Goal: Find specific page/section: Find specific page/section

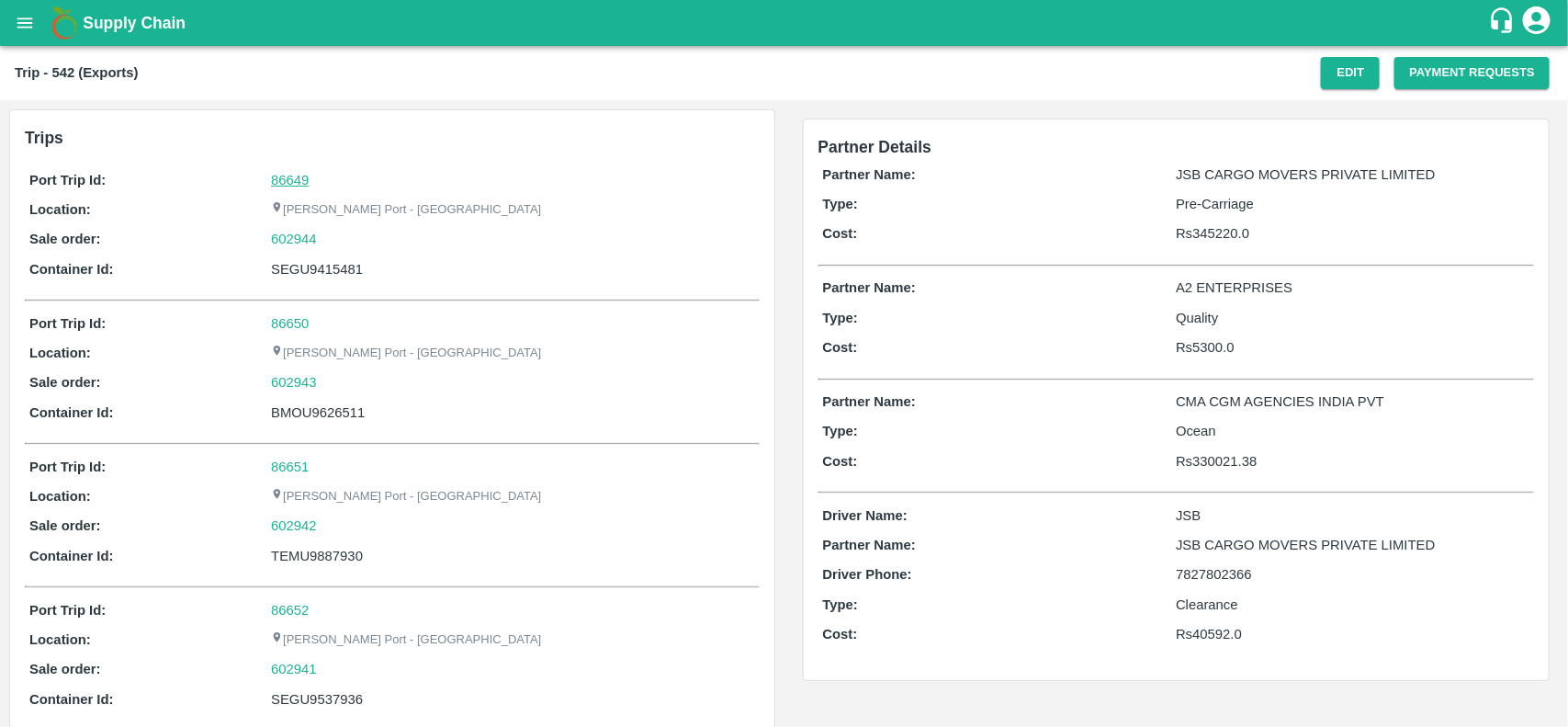
click at [292, 173] on link "86649" at bounding box center [290, 180] width 38 height 15
click at [327, 241] on div "602944" at bounding box center [513, 240] width 484 height 21
copy link "602944"
click at [327, 241] on div "602944" at bounding box center [513, 240] width 484 height 21
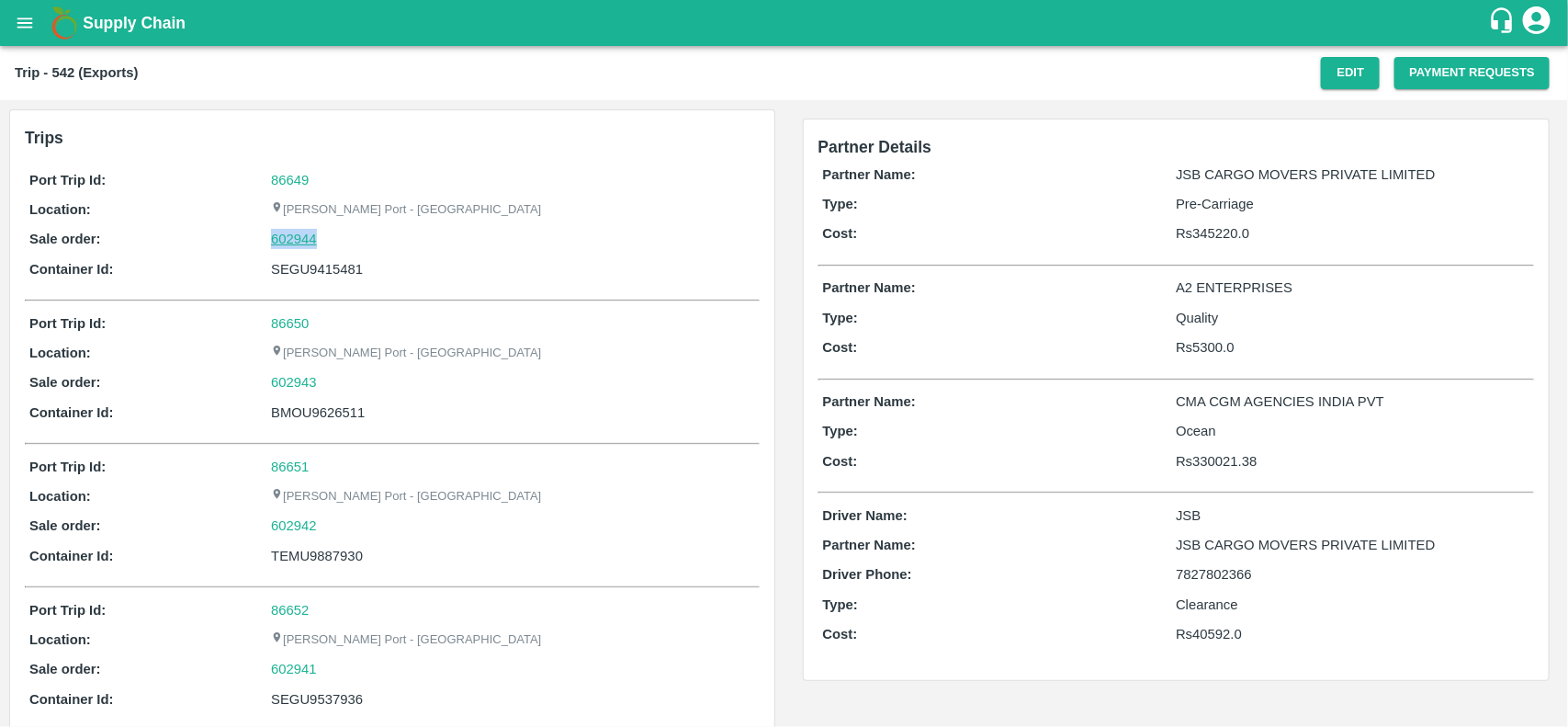
click at [308, 241] on link "602944" at bounding box center [294, 240] width 46 height 21
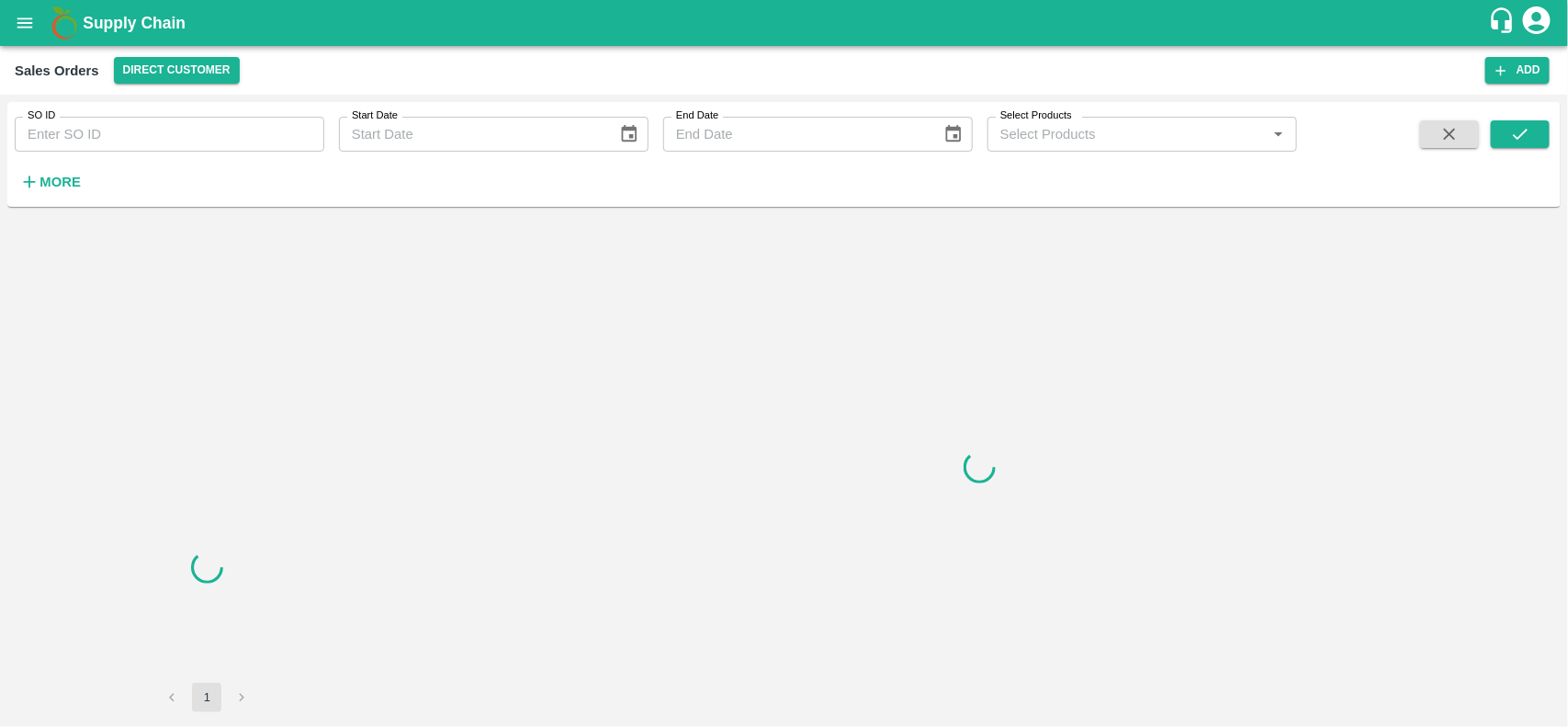
click at [131, 141] on input "SO ID" at bounding box center [170, 133] width 310 height 35
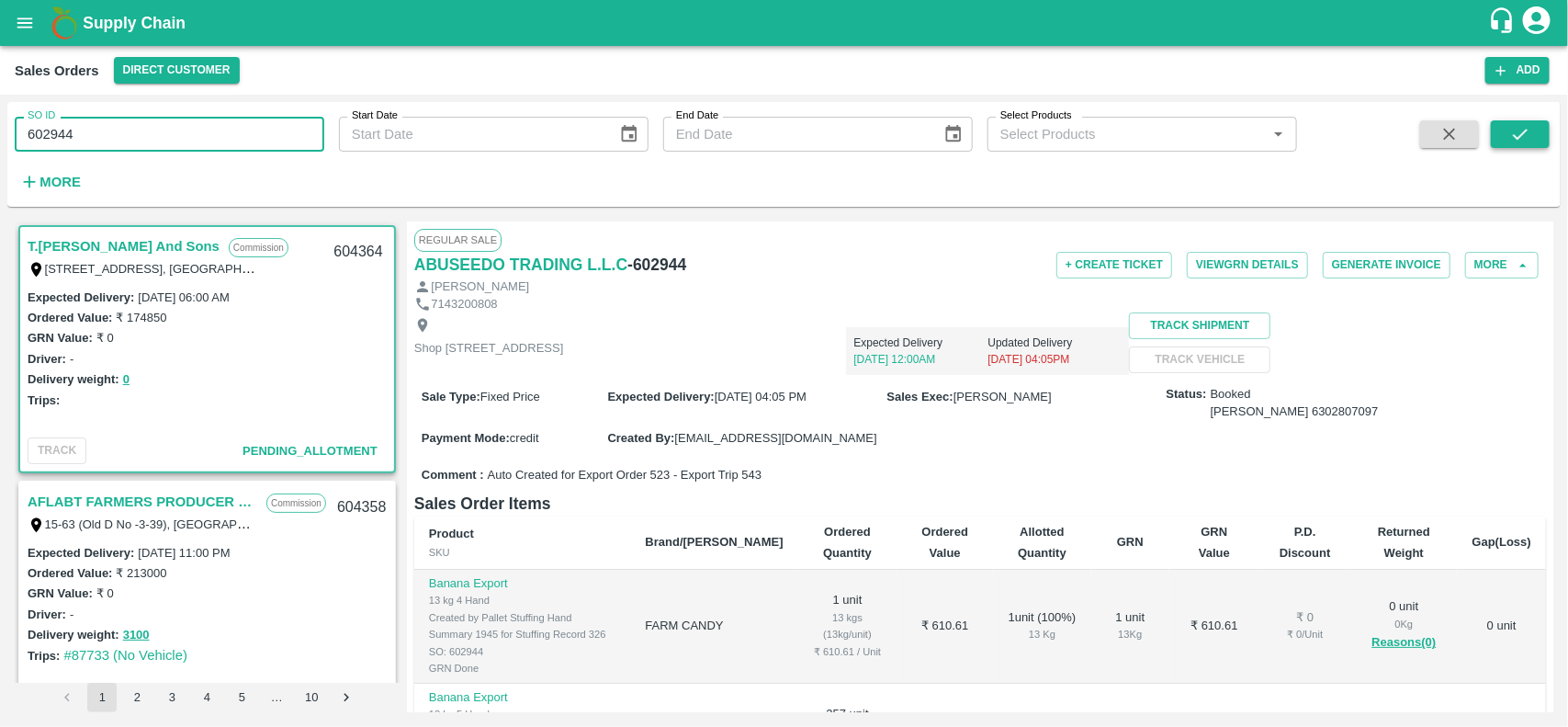
type input "602944"
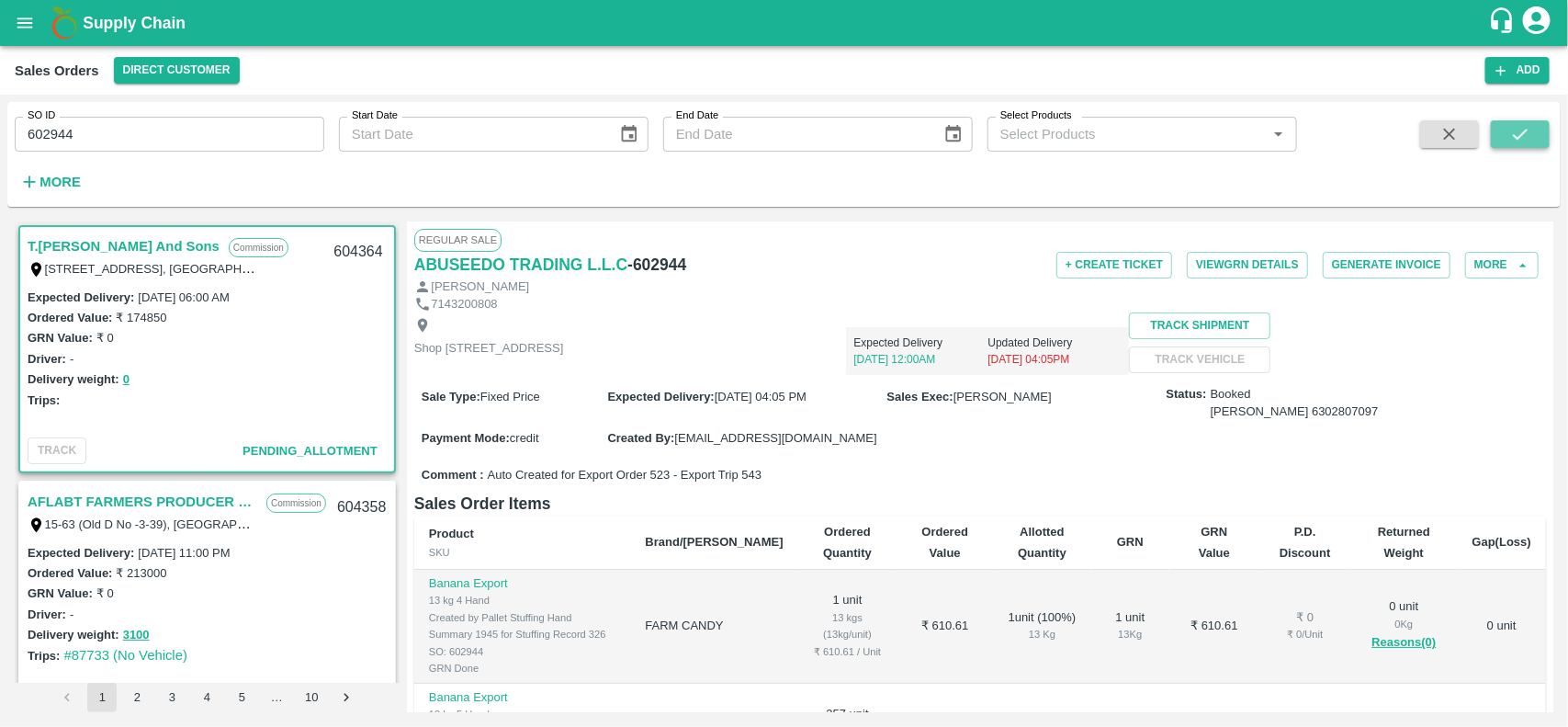
click at [1532, 124] on button "submit" at bounding box center [1520, 133] width 59 height 27
click at [1523, 141] on icon "submit" at bounding box center [1520, 134] width 21 height 21
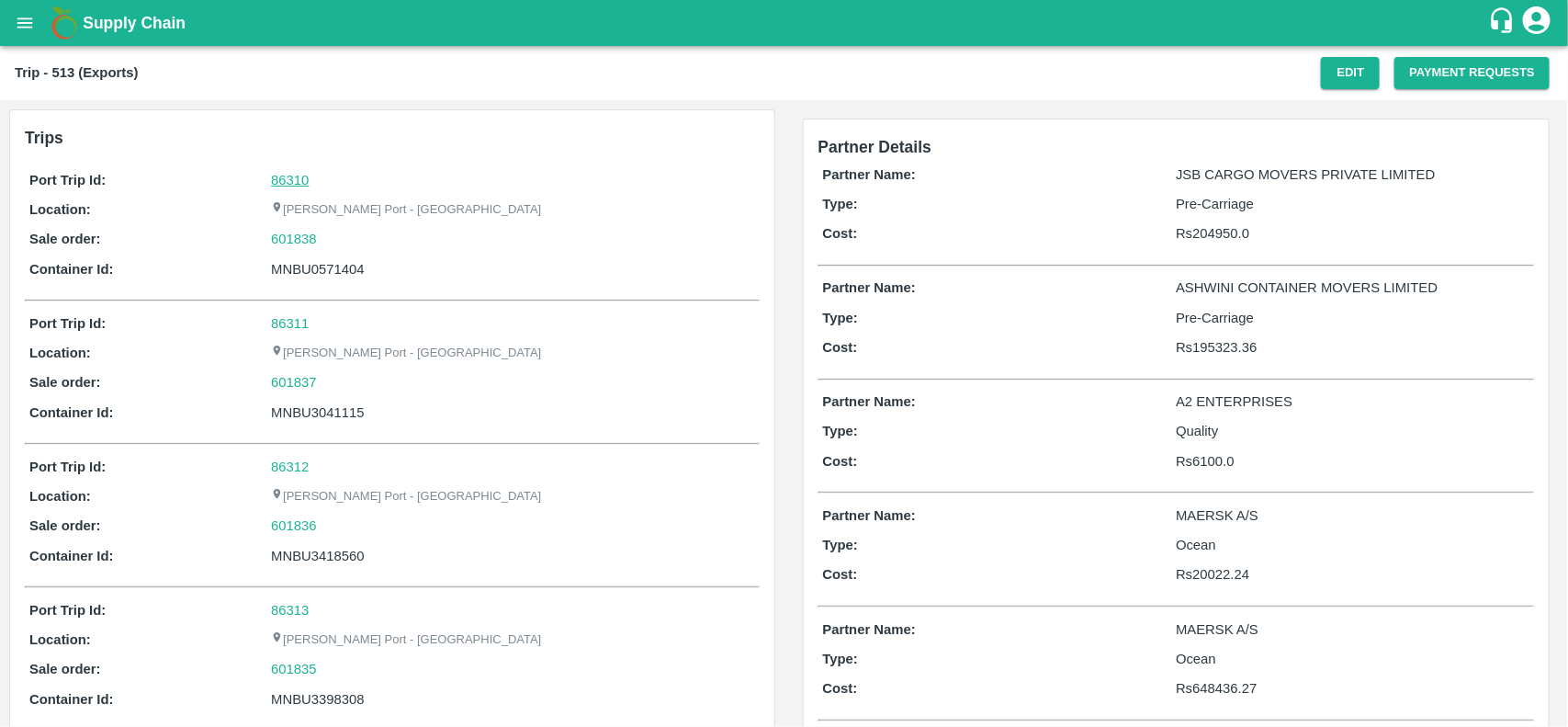
click at [272, 173] on link "86310" at bounding box center [290, 180] width 38 height 15
click at [322, 231] on div "601838" at bounding box center [513, 240] width 484 height 21
copy link "601838"
click at [322, 231] on div "601838" at bounding box center [513, 240] width 484 height 21
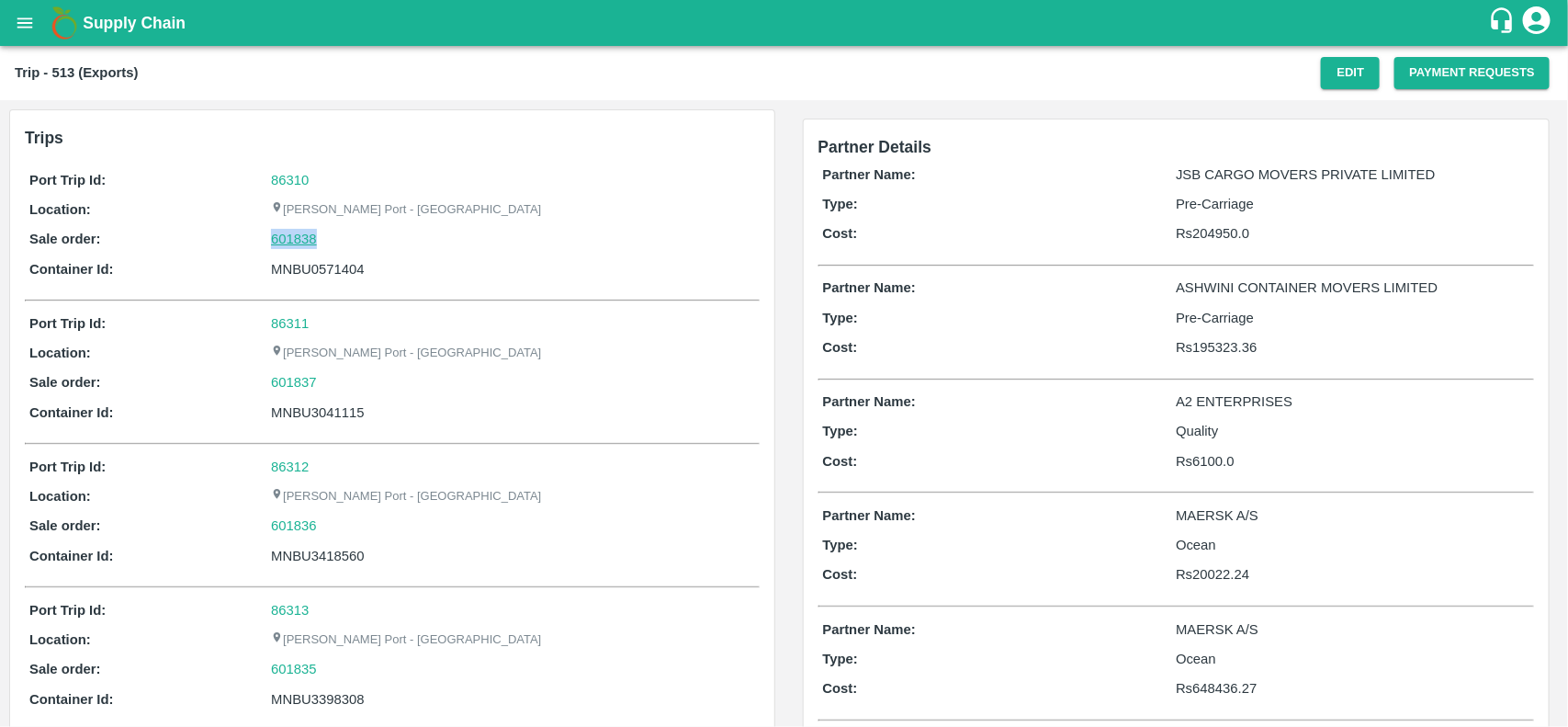
click at [295, 239] on link "601838" at bounding box center [294, 240] width 46 height 21
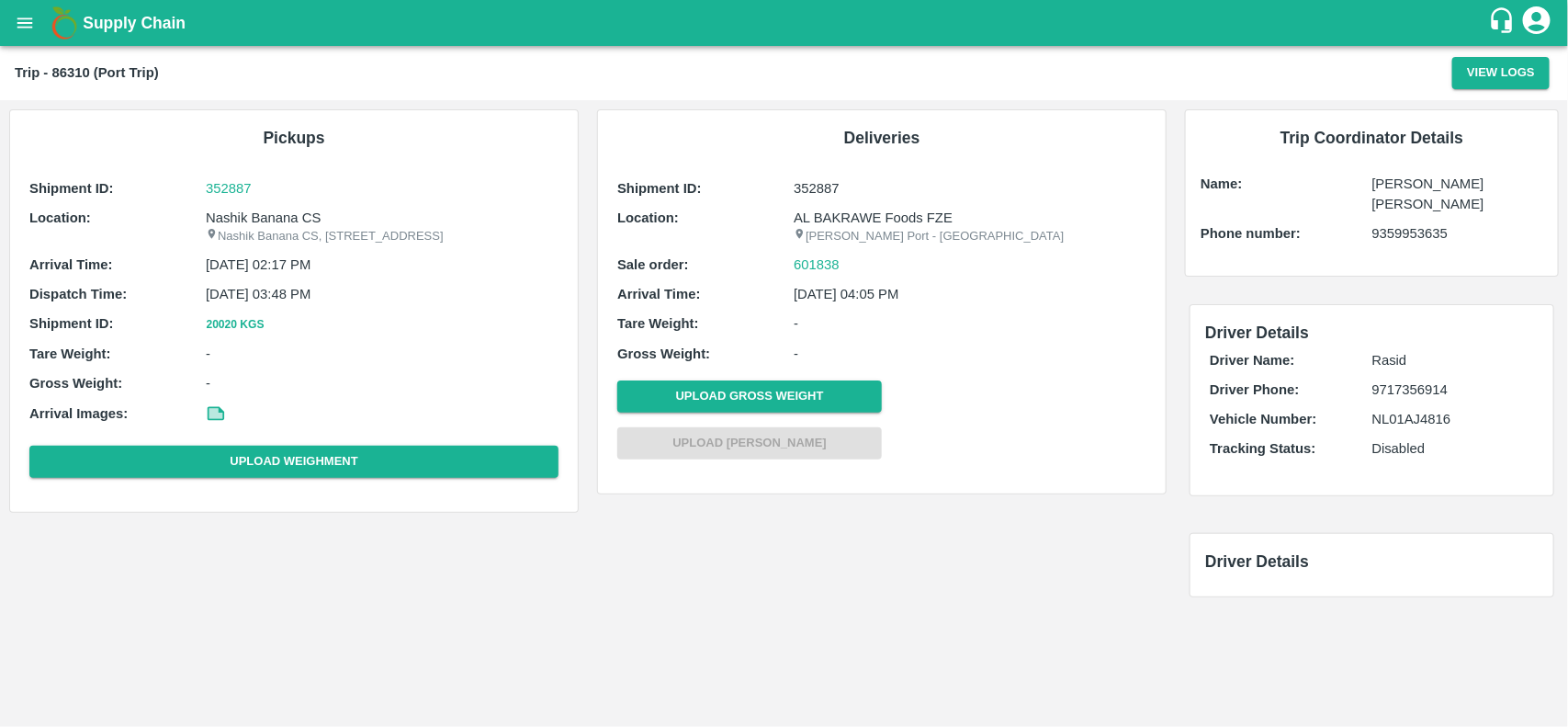
click at [258, 224] on p "Nashik Banana CS" at bounding box center [382, 218] width 353 height 21
copy p "Banana"
copy p "Nashik Banana CS"
click at [258, 224] on p "Nashik Banana CS" at bounding box center [382, 218] width 353 height 21
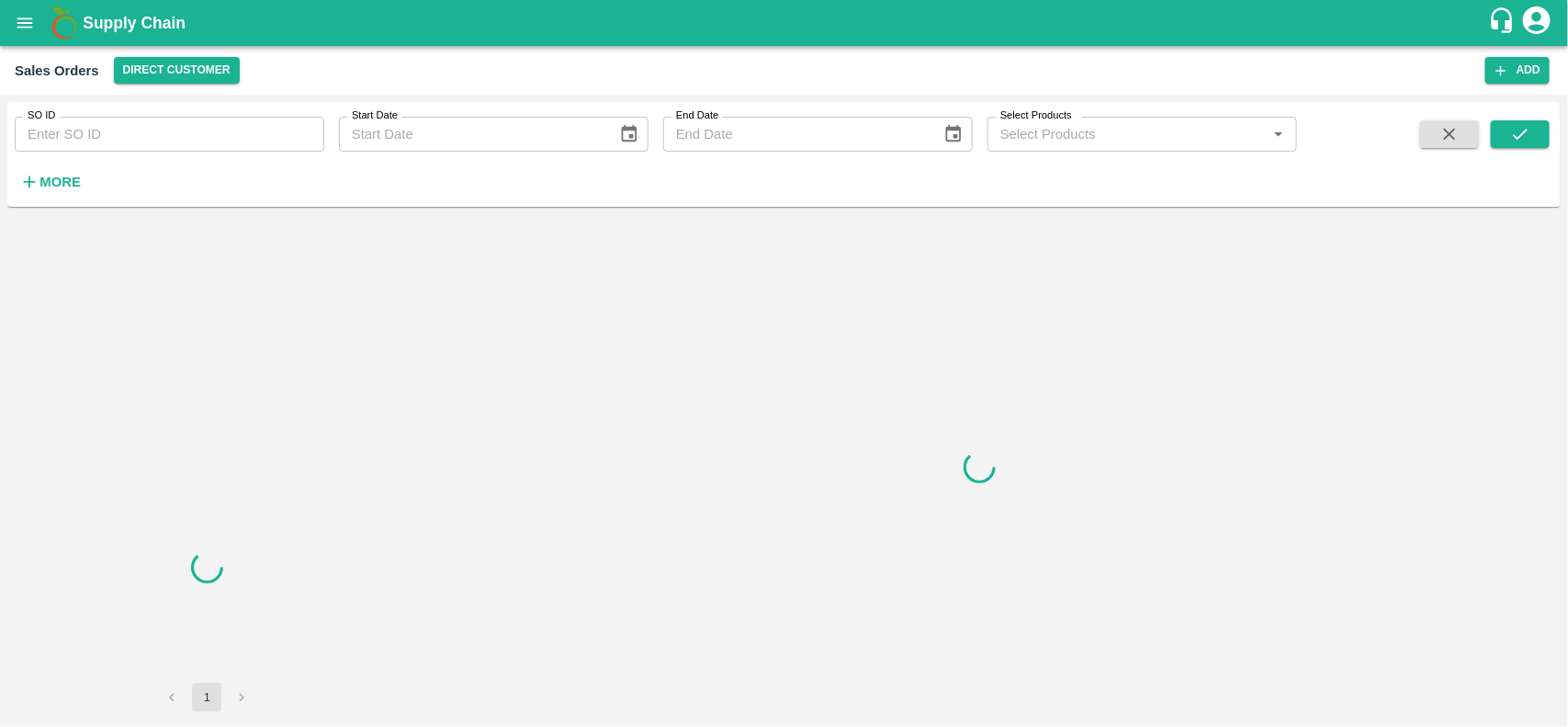
click at [153, 115] on div "SO ID SO ID" at bounding box center [161, 127] width 324 height 50
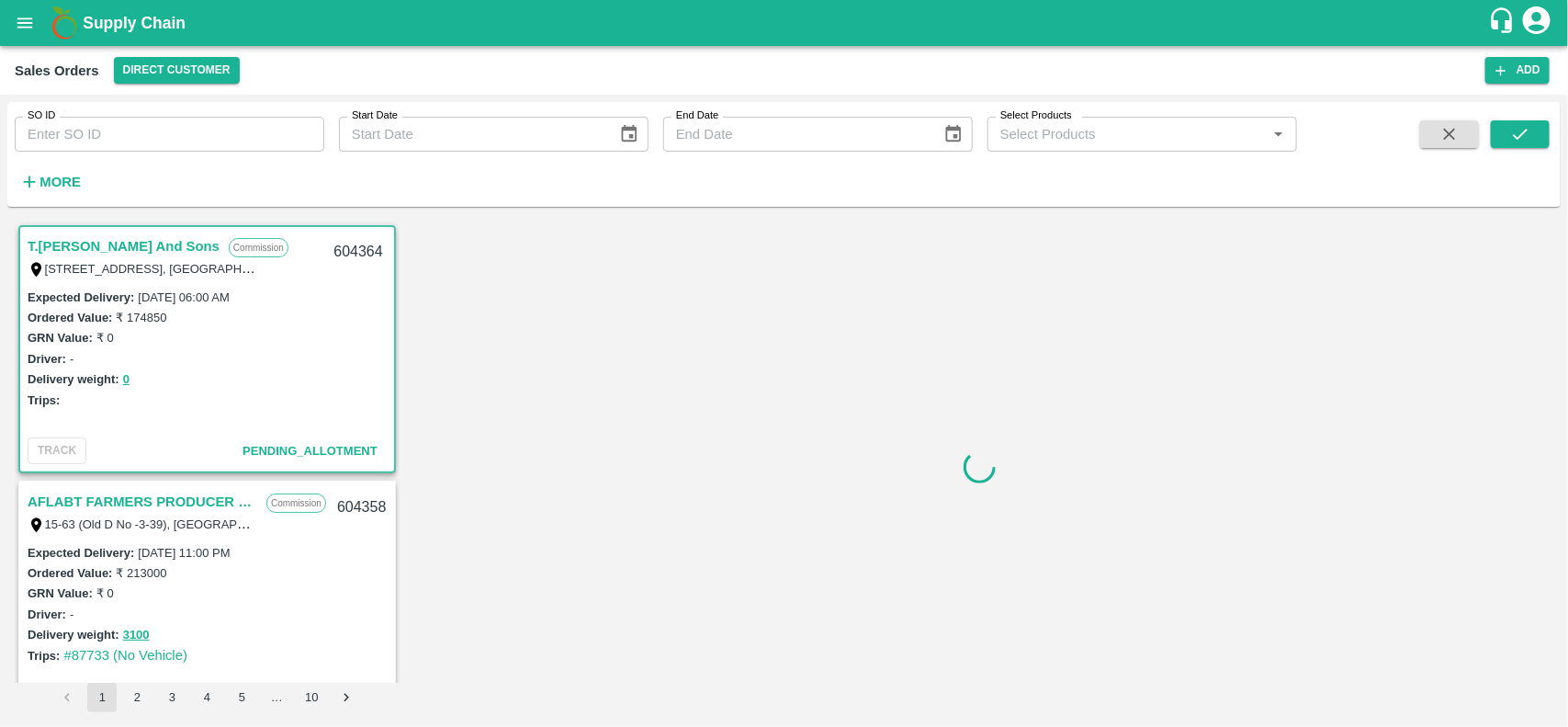
click at [153, 139] on input "SO ID" at bounding box center [170, 133] width 310 height 35
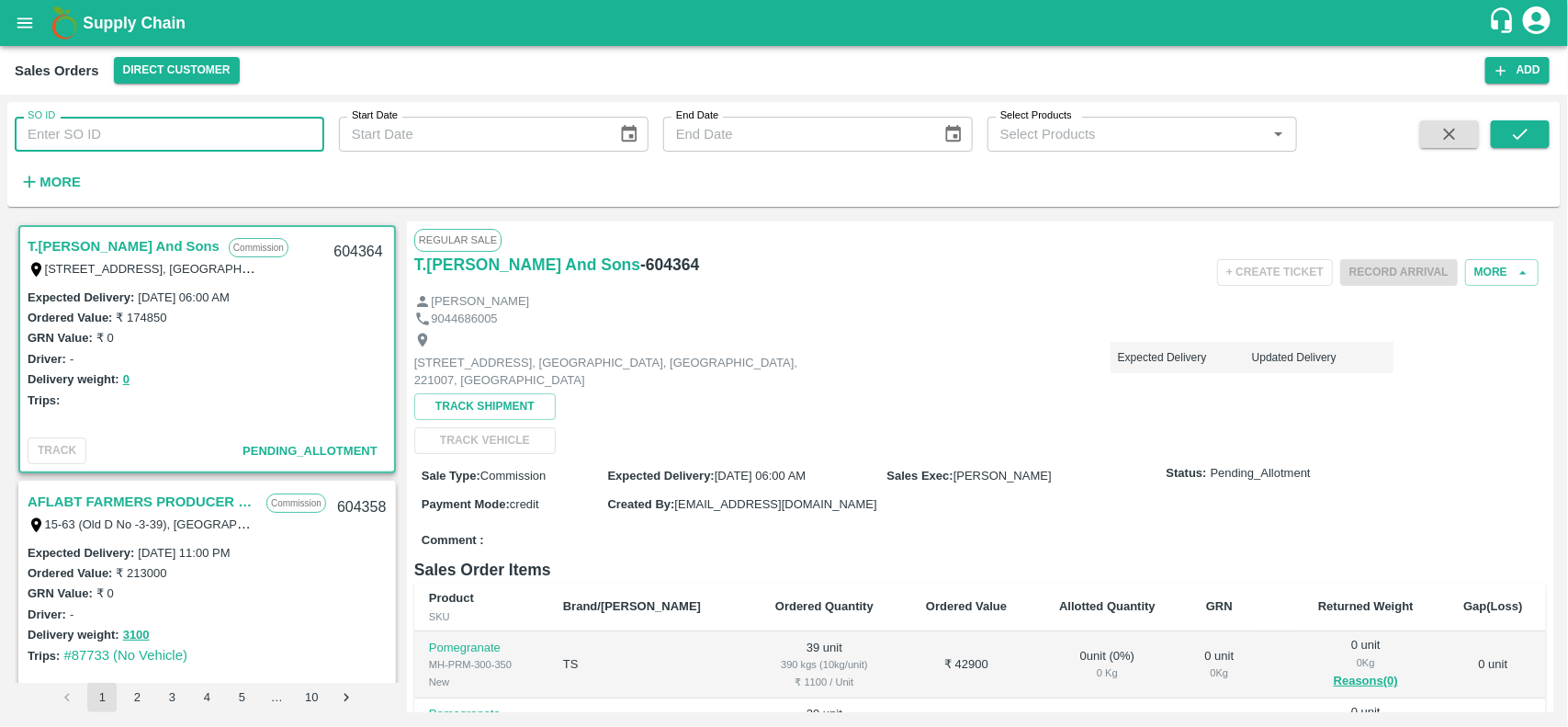
paste input "601838"
click at [153, 139] on input "SO ID" at bounding box center [170, 133] width 310 height 35
type input "601838"
click at [1508, 147] on button "submit" at bounding box center [1520, 133] width 59 height 27
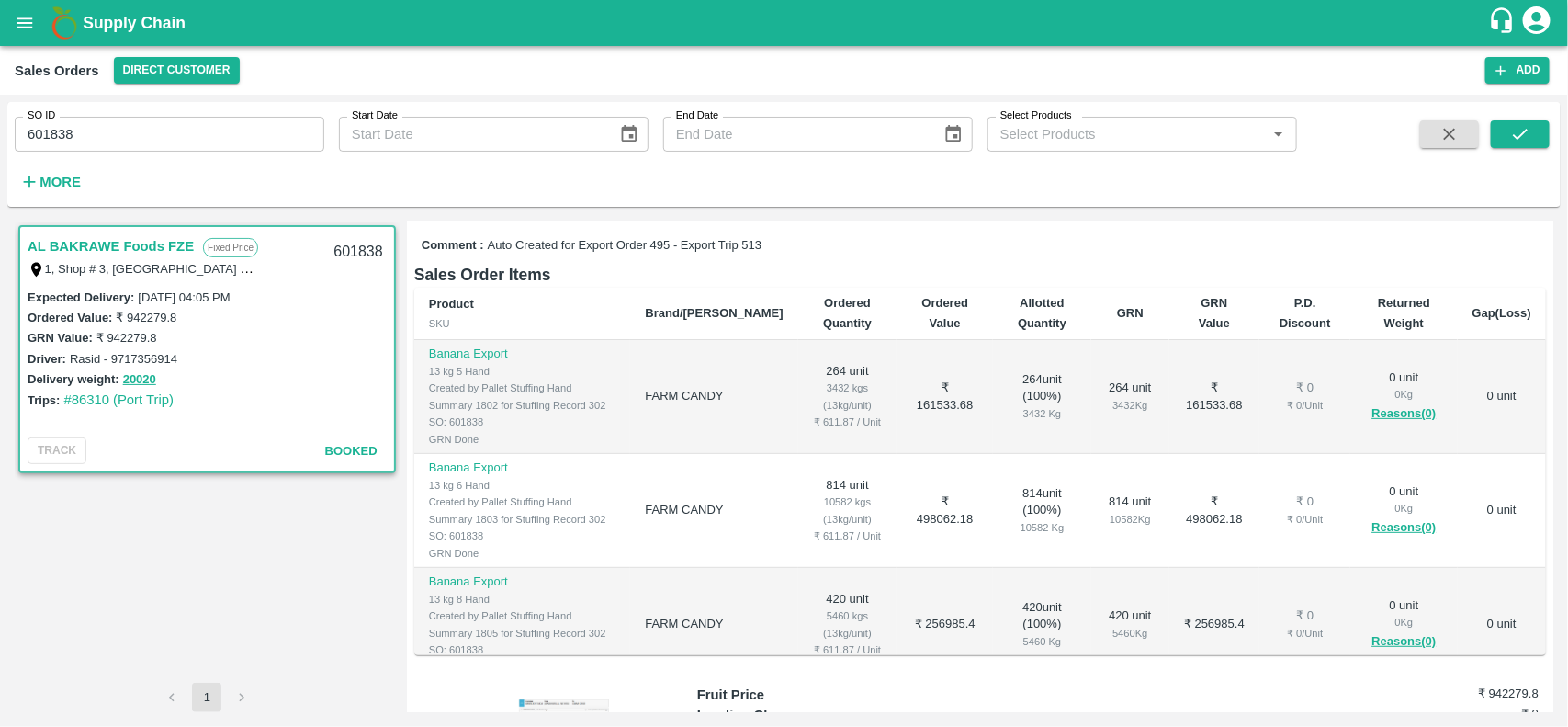
scroll to position [127, 0]
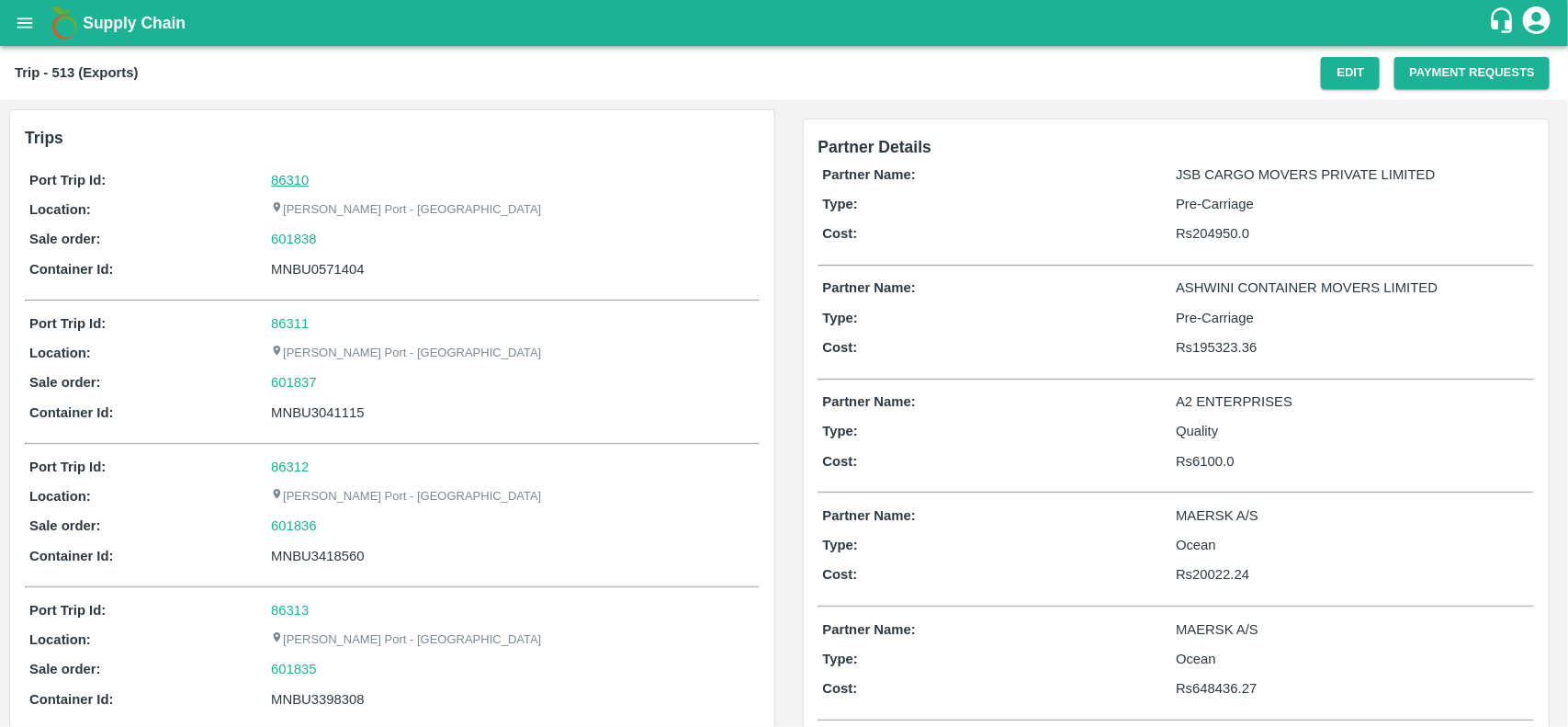
click at [291, 175] on link "86310" at bounding box center [290, 180] width 38 height 15
click at [329, 239] on div "601838" at bounding box center [513, 240] width 484 height 21
copy link "601838"
click at [329, 239] on div "601838" at bounding box center [513, 240] width 484 height 21
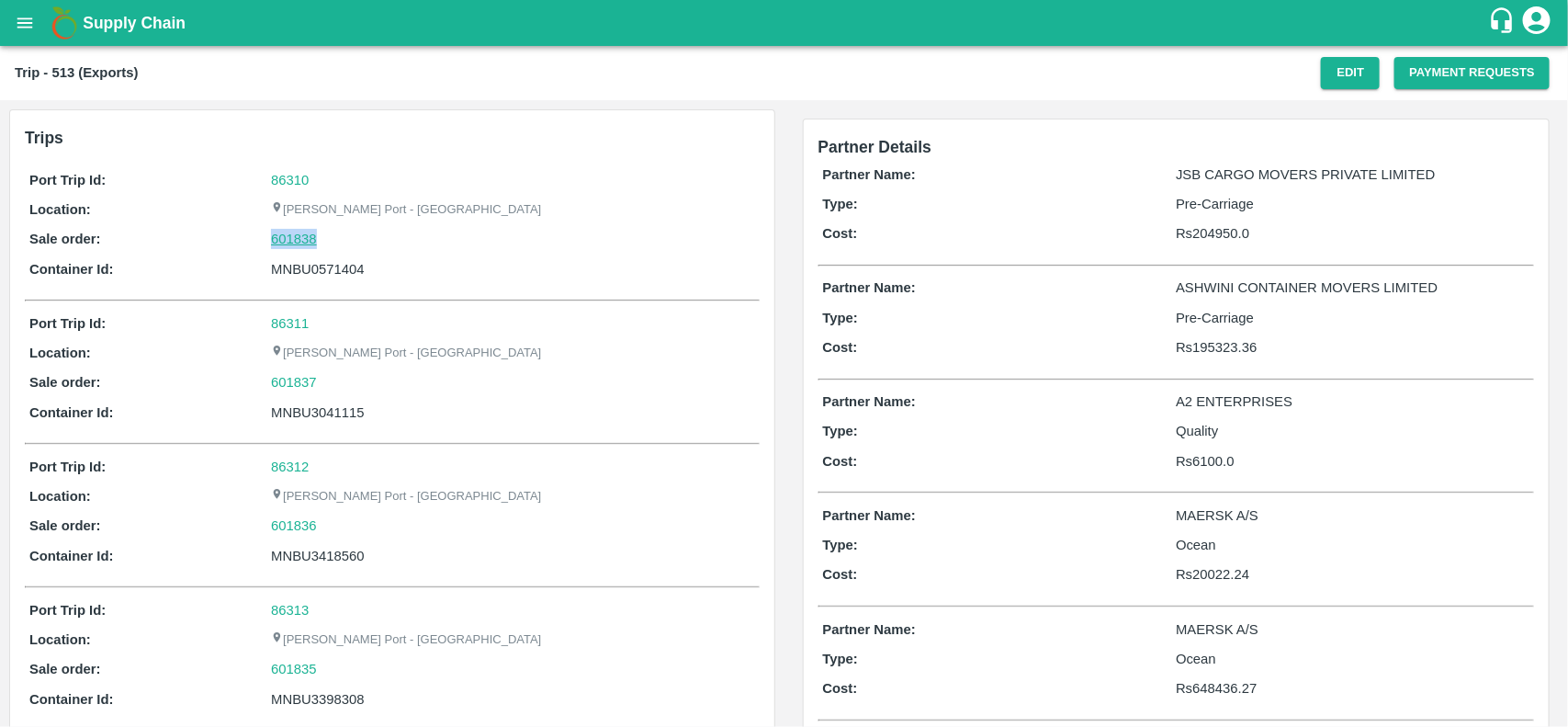
click at [282, 244] on link "601838" at bounding box center [294, 240] width 46 height 21
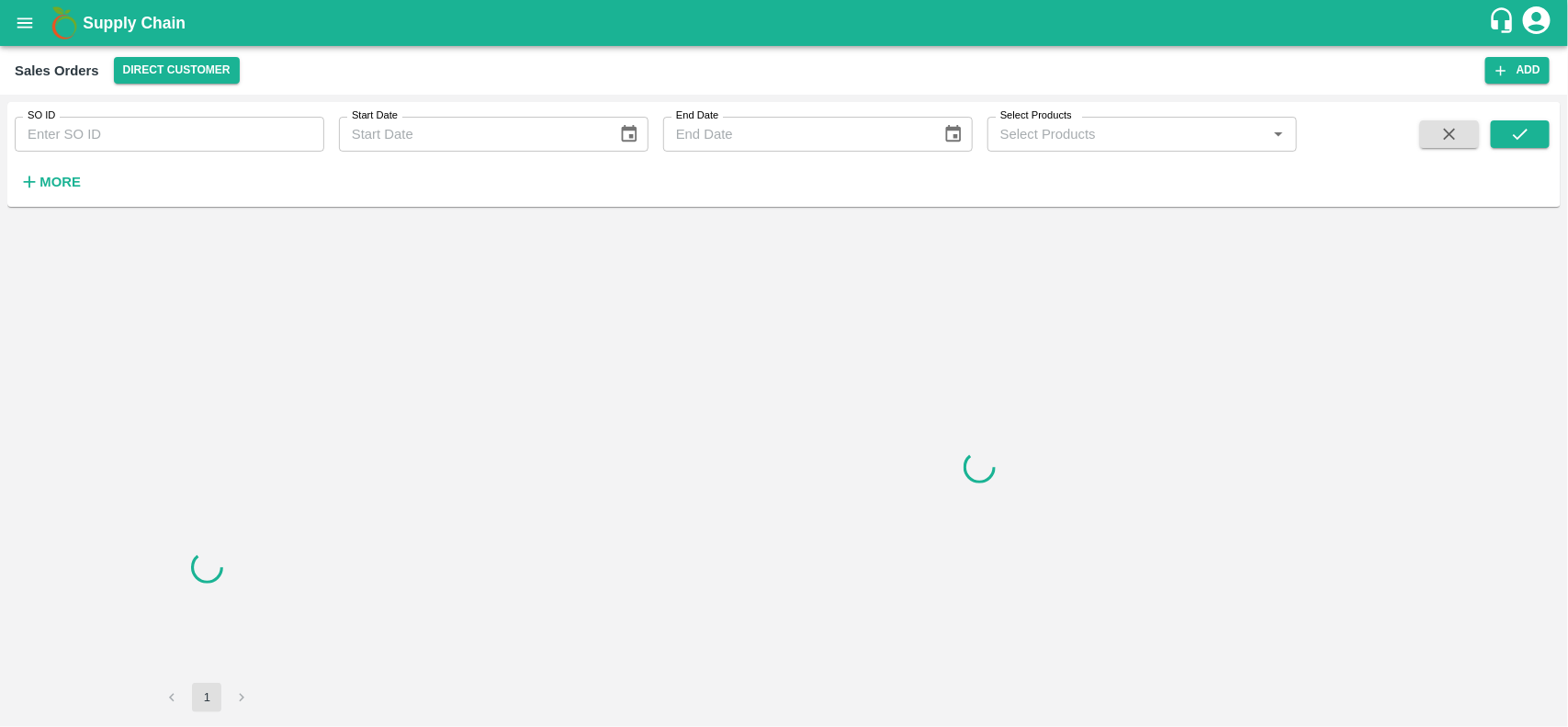
click at [124, 135] on input "SO ID" at bounding box center [170, 133] width 310 height 35
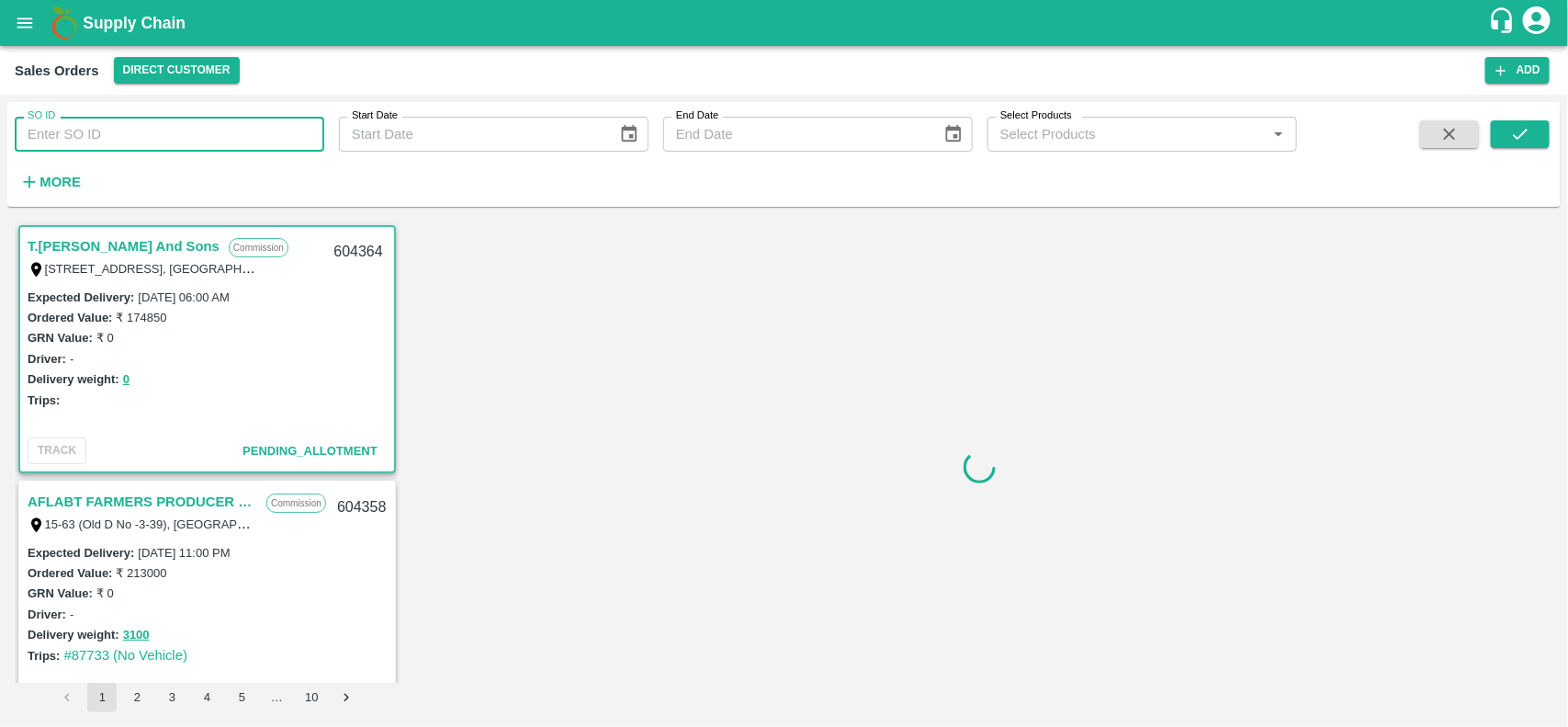
click at [124, 135] on input "SO ID" at bounding box center [170, 133] width 310 height 35
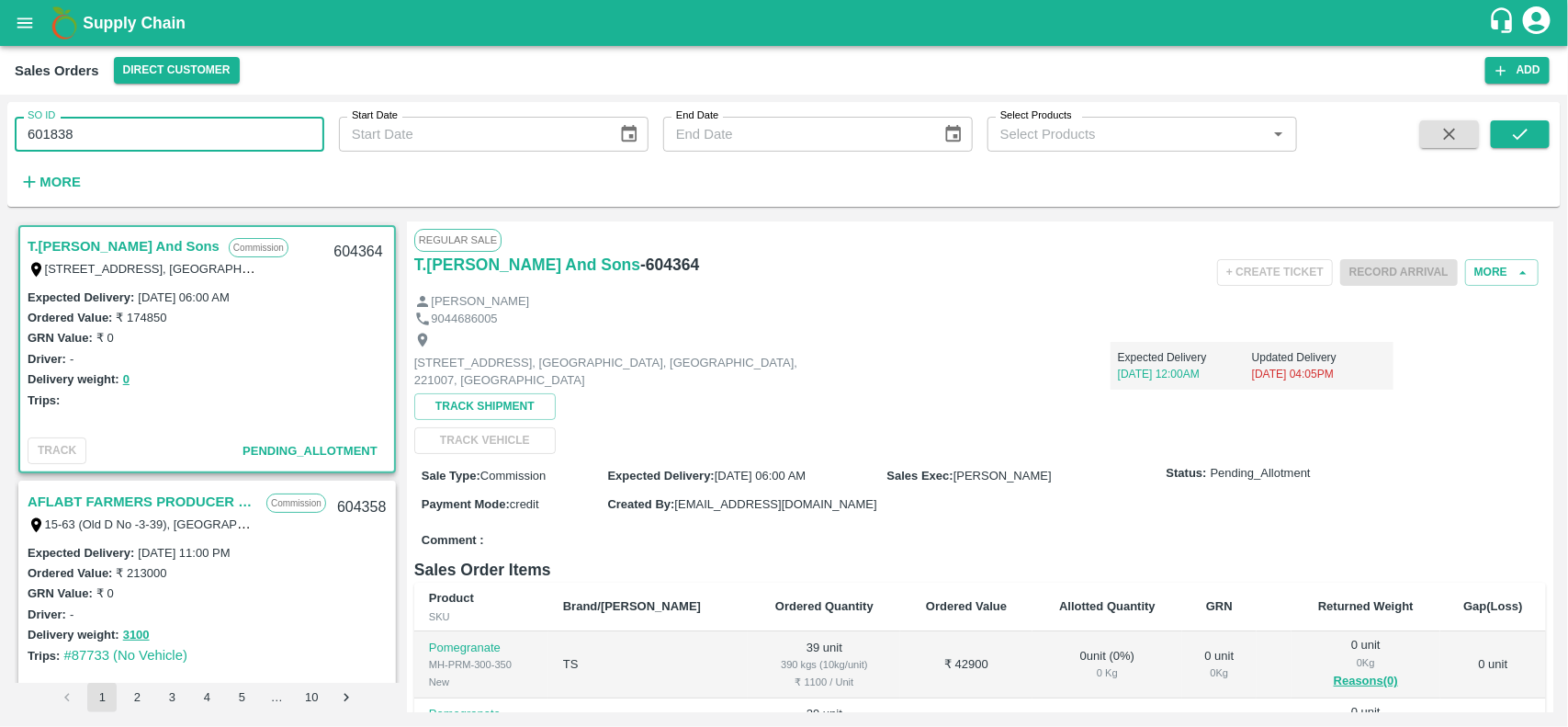
type input "601838"
drag, startPoint x: 143, startPoint y: 112, endPoint x: 143, endPoint y: 124, distance: 12.0
click at [143, 124] on div "SO ID 601838 SO ID" at bounding box center [161, 127] width 324 height 50
click at [143, 124] on input "601838" at bounding box center [170, 133] width 310 height 35
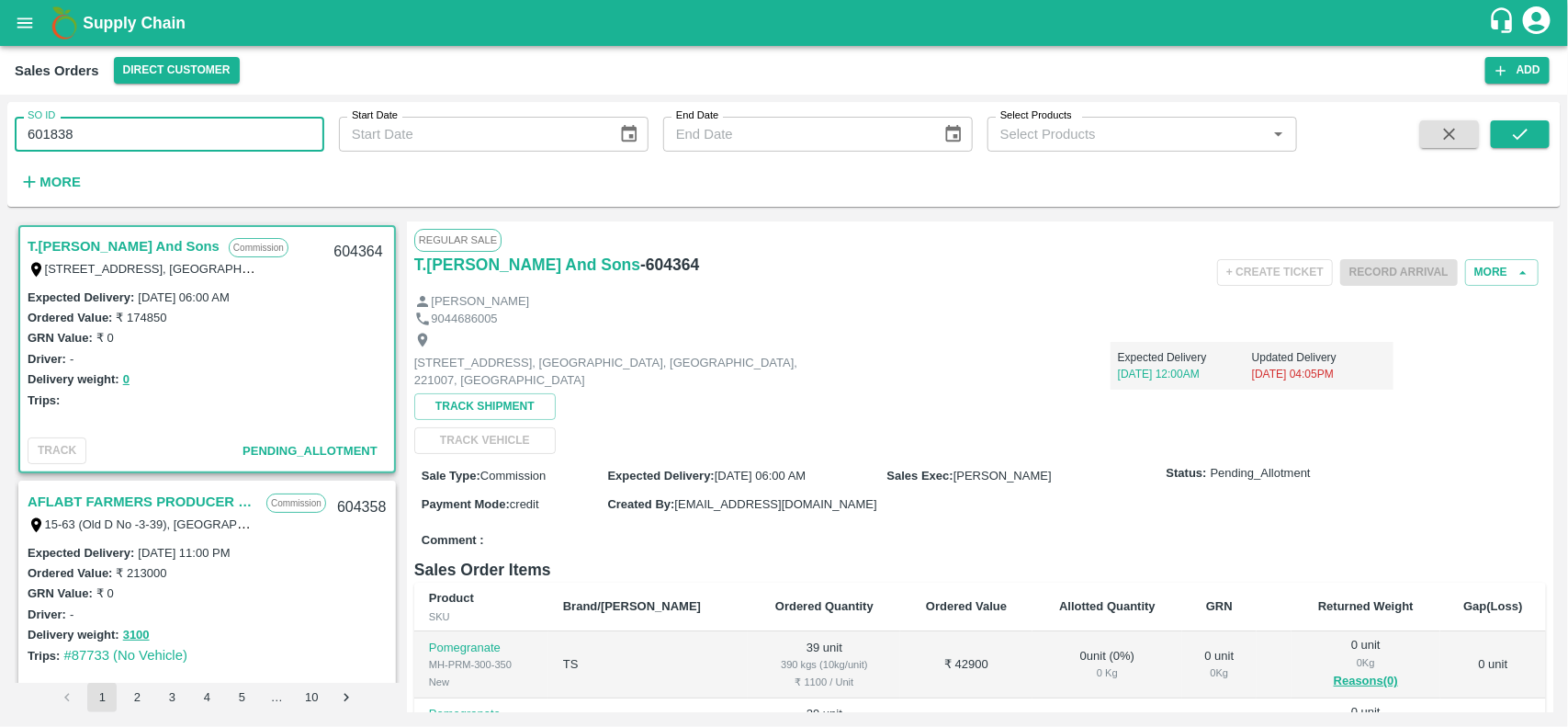
click at [143, 124] on input "601838" at bounding box center [170, 133] width 310 height 35
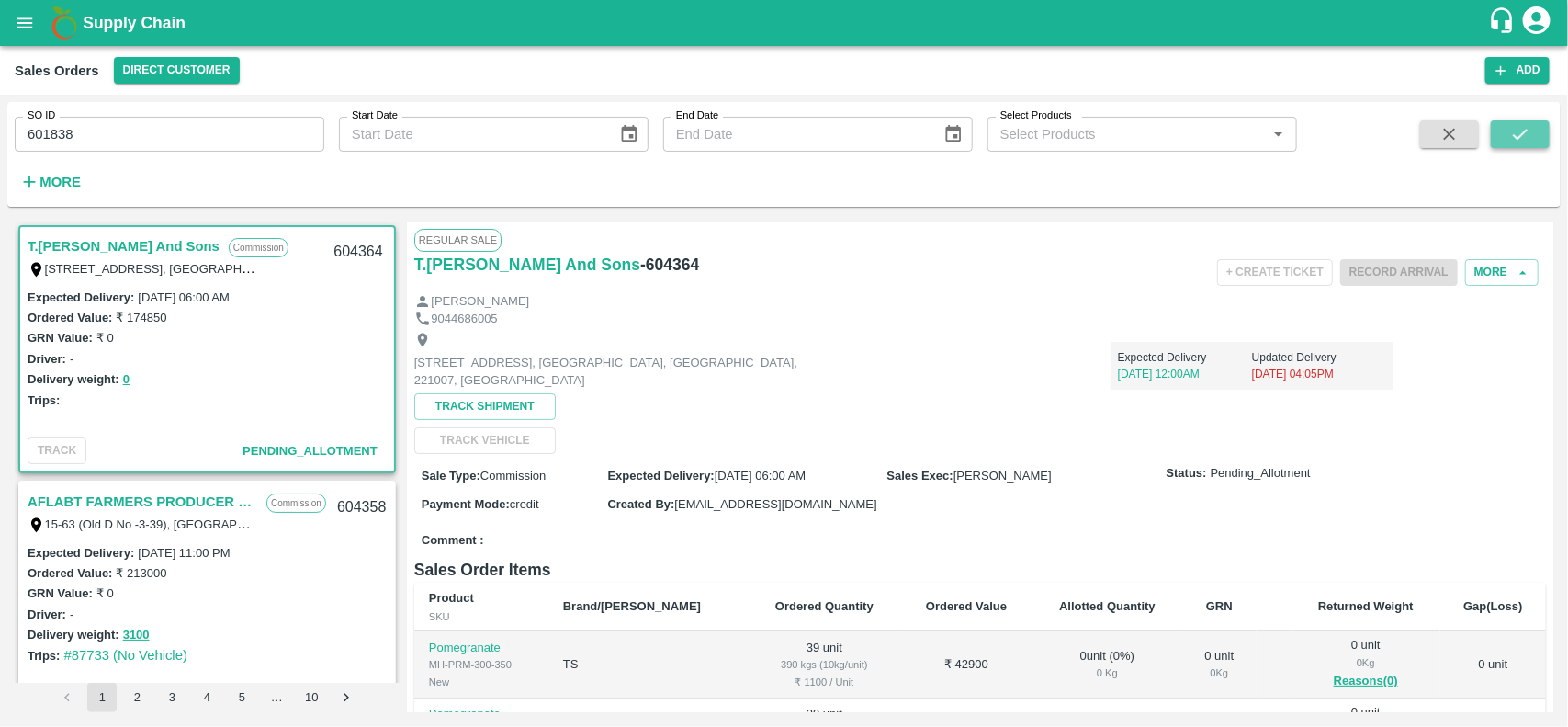
click at [1517, 122] on button "submit" at bounding box center [1520, 133] width 59 height 27
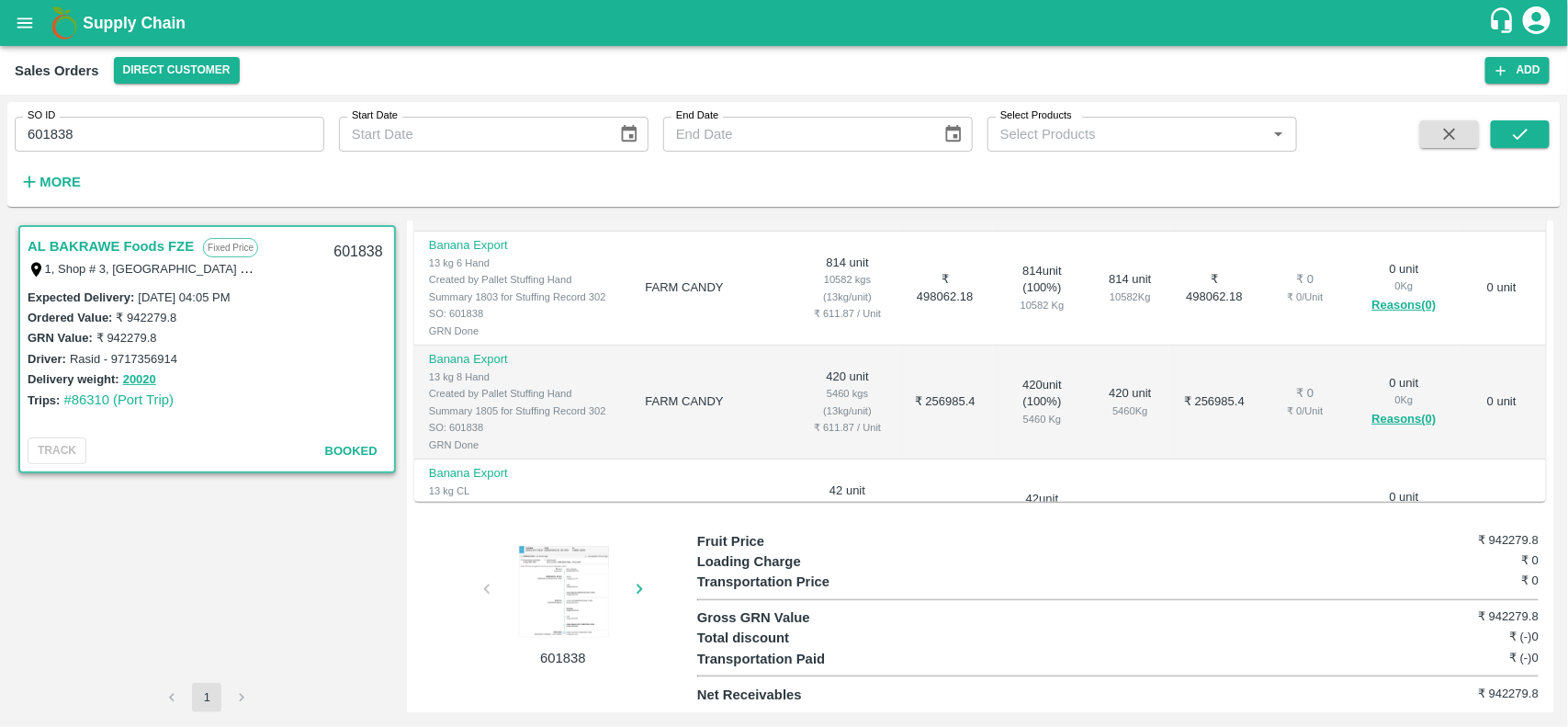
scroll to position [70, 0]
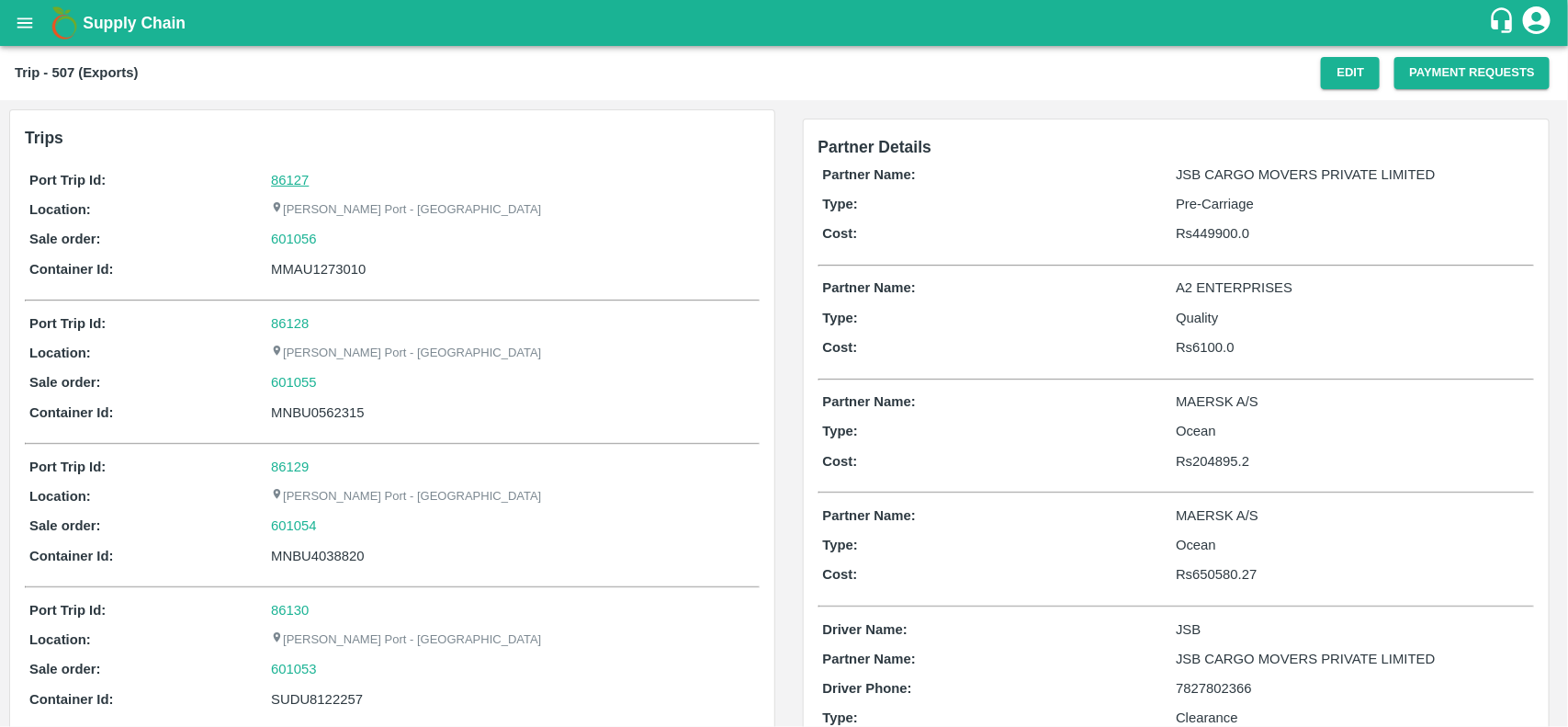
click at [299, 176] on link "86127" at bounding box center [290, 180] width 38 height 15
click at [349, 253] on div "Port Trip Id: 86127 Location: [PERSON_NAME][GEOGRAPHIC_DATA] - Nhava Sheva Sale…" at bounding box center [392, 229] width 735 height 128
copy div "MMAU1273010"
click at [349, 253] on div "Port Trip Id: 86127 Location: Jawaharlal Nehru Port - Nhava Sheva Sale order: 6…" at bounding box center [392, 229] width 735 height 128
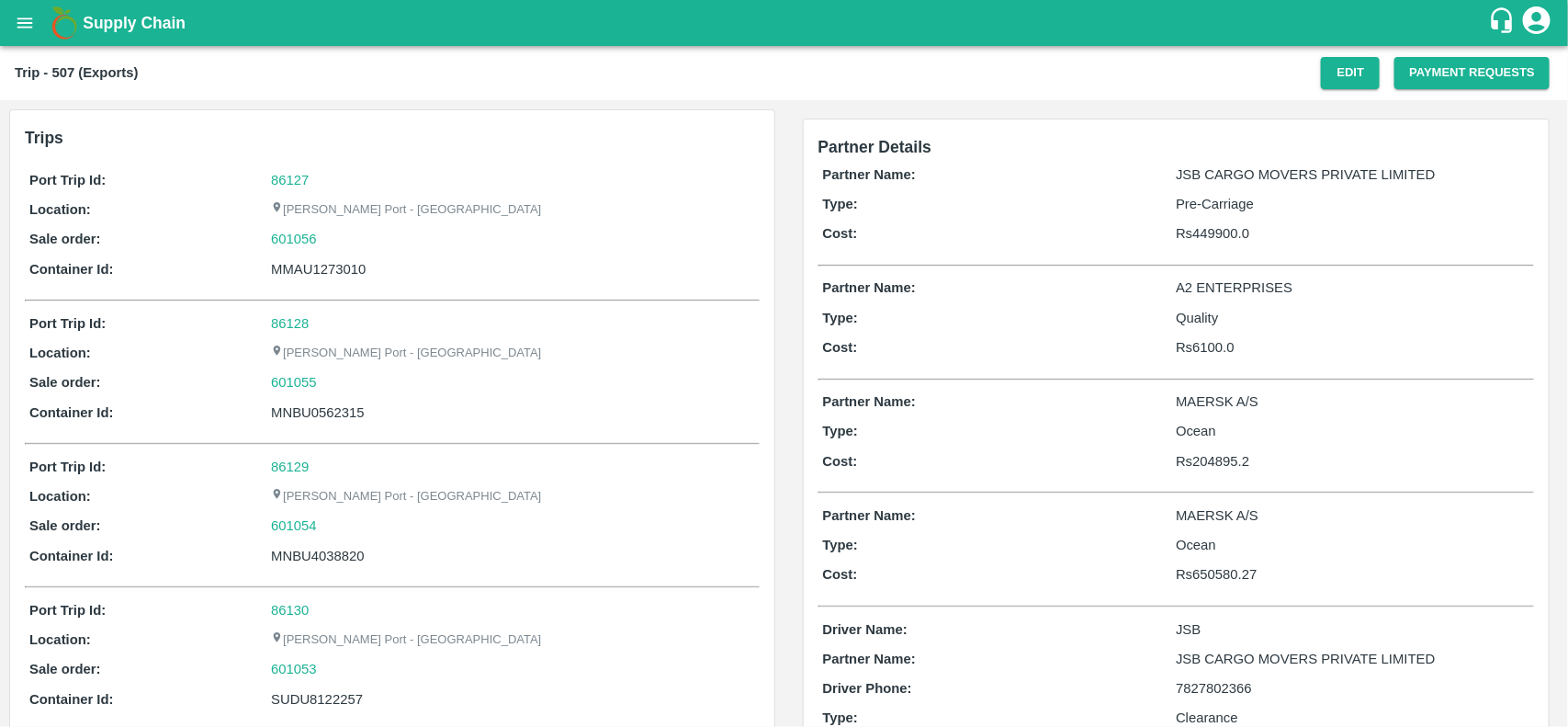
click at [345, 230] on div "601056" at bounding box center [513, 240] width 484 height 21
copy link
click at [345, 230] on div "601056" at bounding box center [513, 240] width 484 height 21
copy link "601056"
click at [345, 230] on div "601056" at bounding box center [513, 240] width 484 height 21
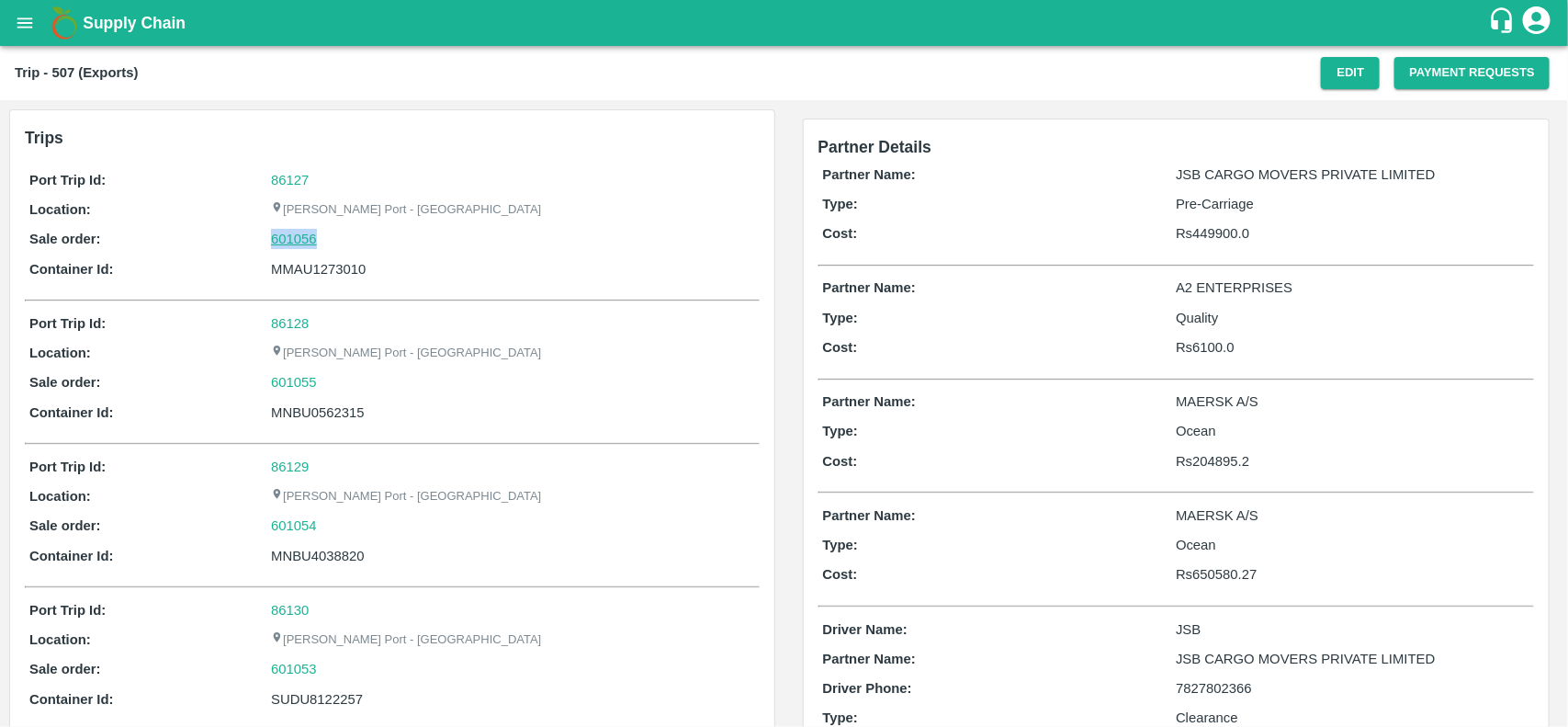
click at [311, 240] on link "601056" at bounding box center [294, 240] width 46 height 21
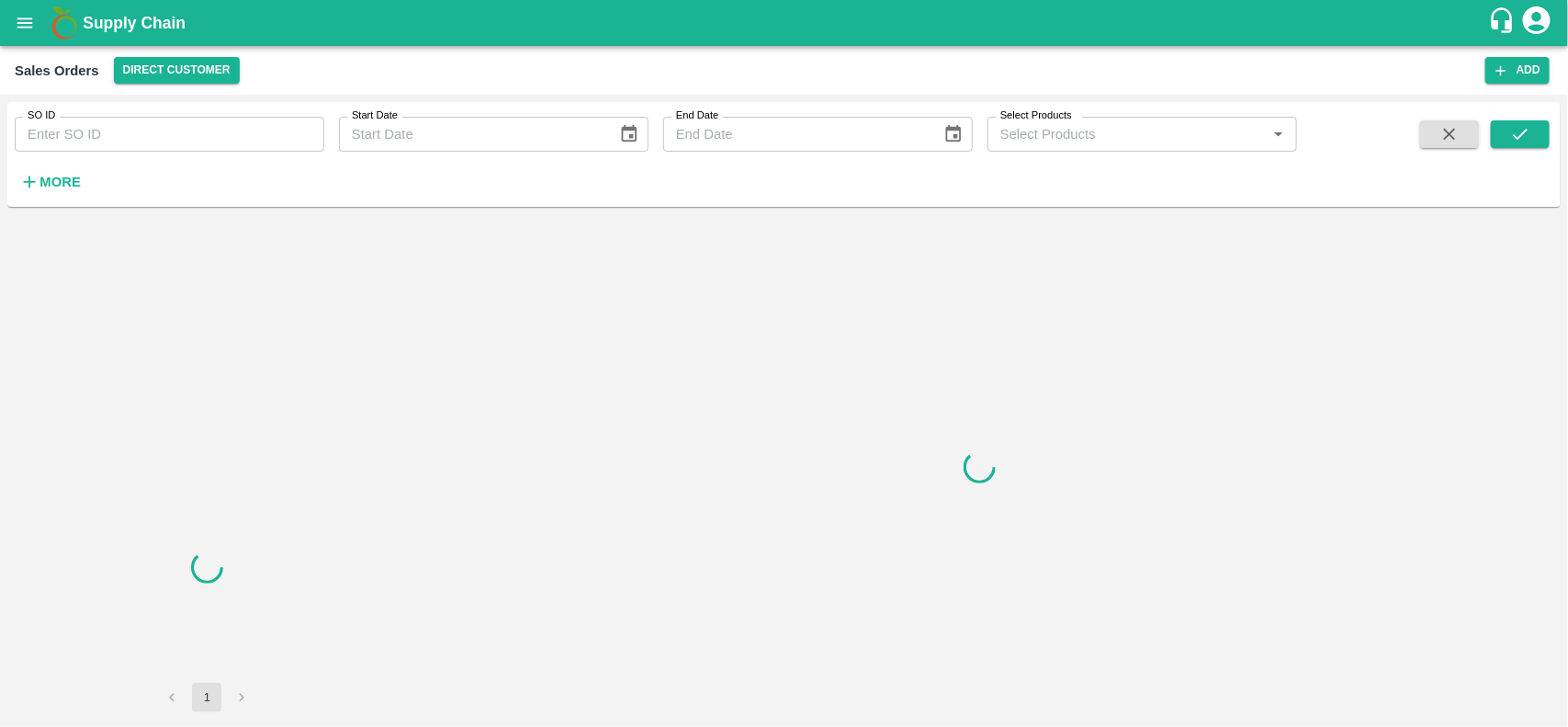
click at [87, 136] on input "SO ID" at bounding box center [170, 133] width 310 height 35
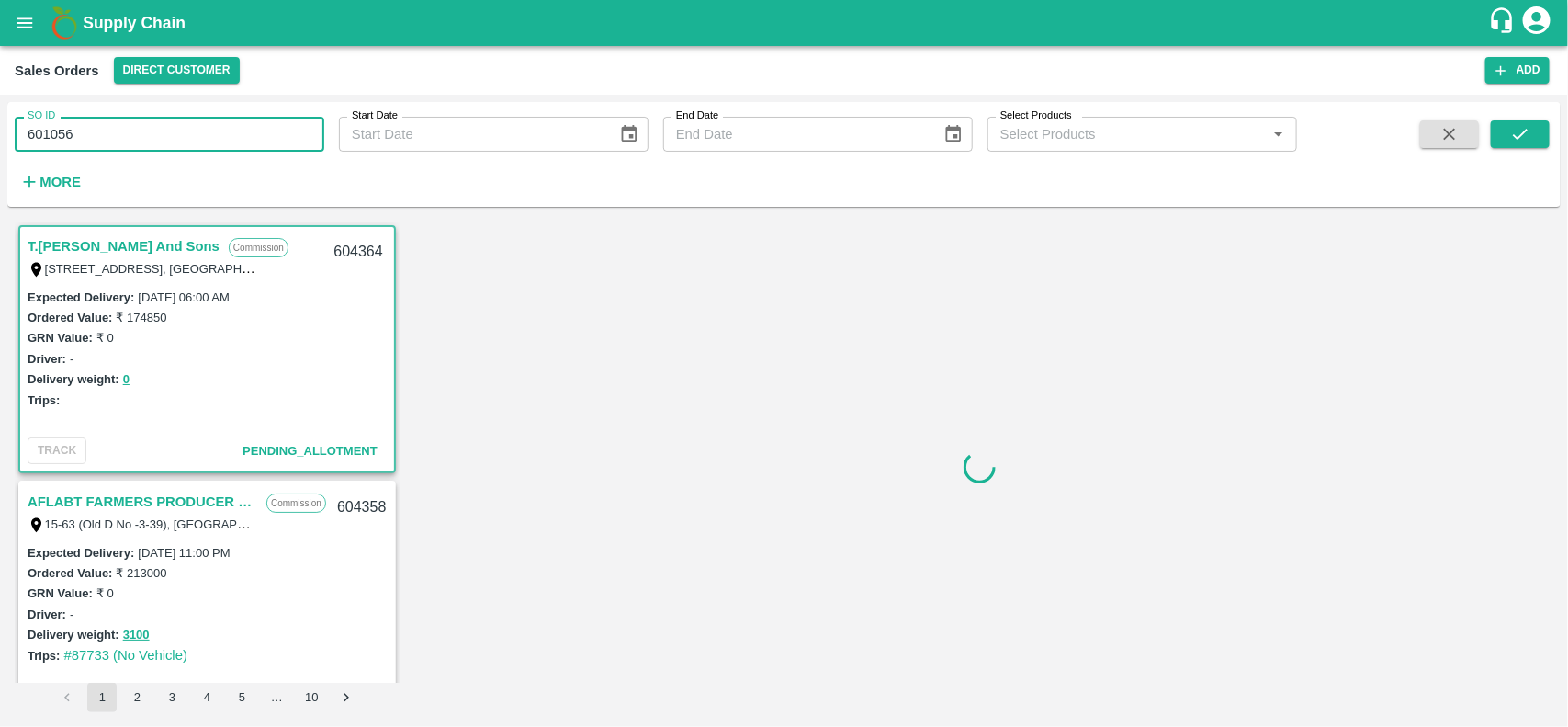
click at [87, 136] on input "601056" at bounding box center [170, 133] width 310 height 35
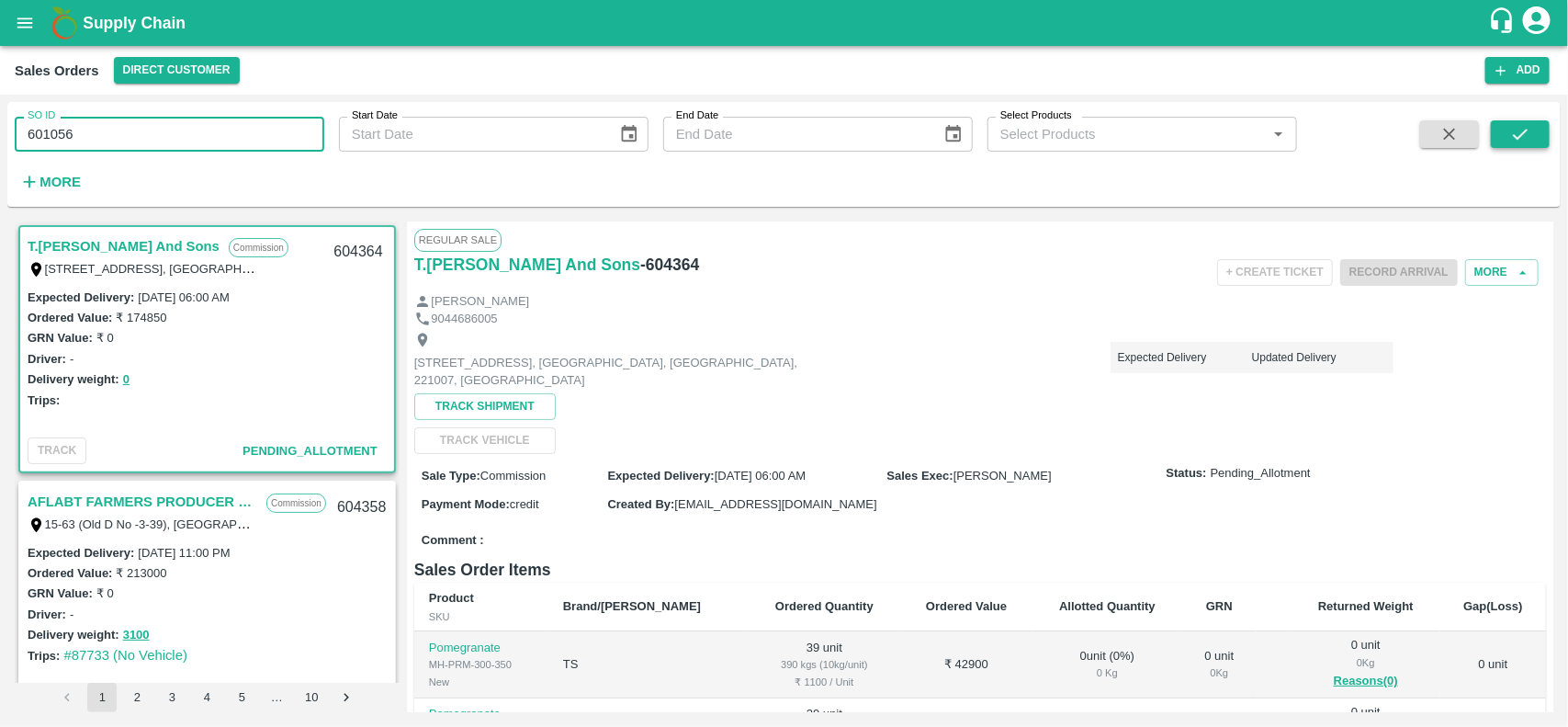
type input "601056"
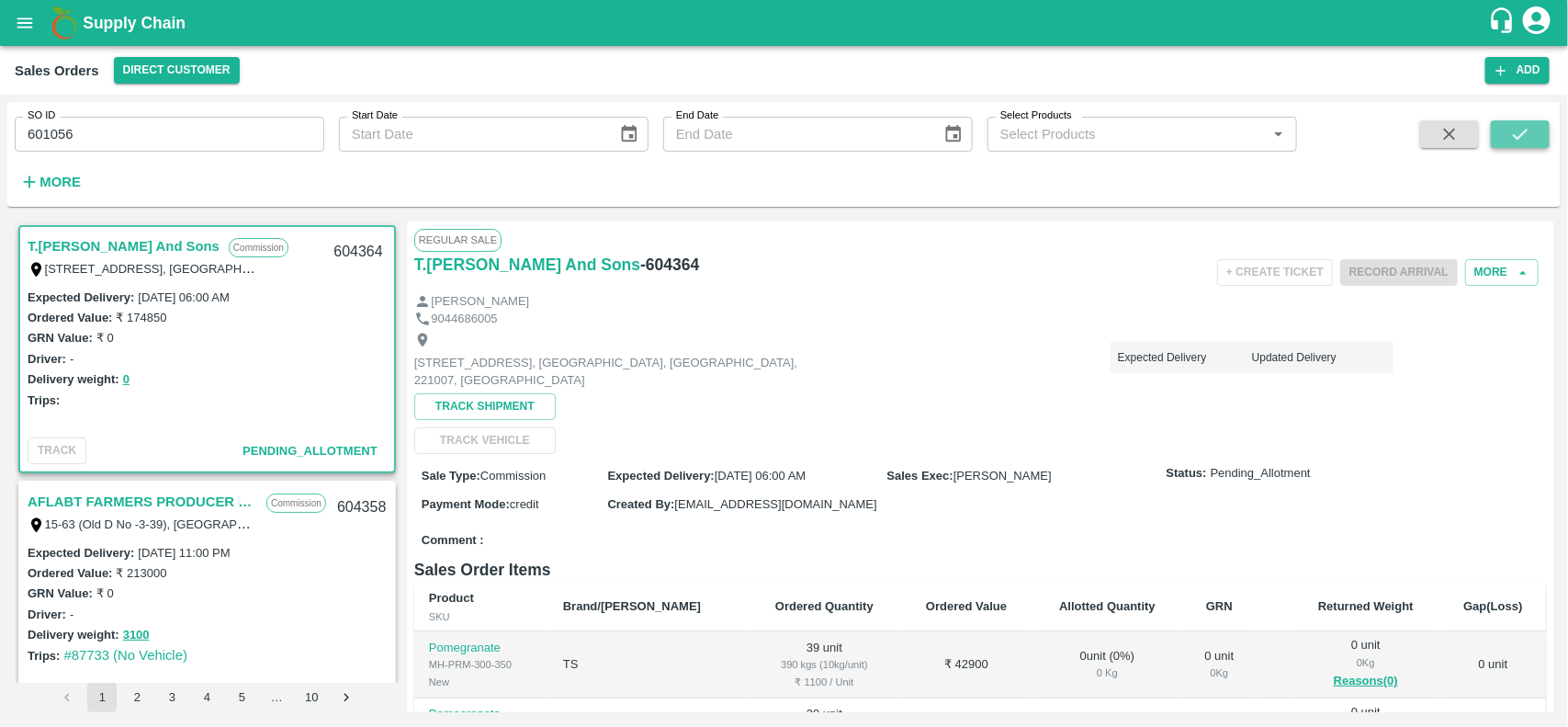
click at [1518, 130] on icon "submit" at bounding box center [1520, 134] width 21 height 21
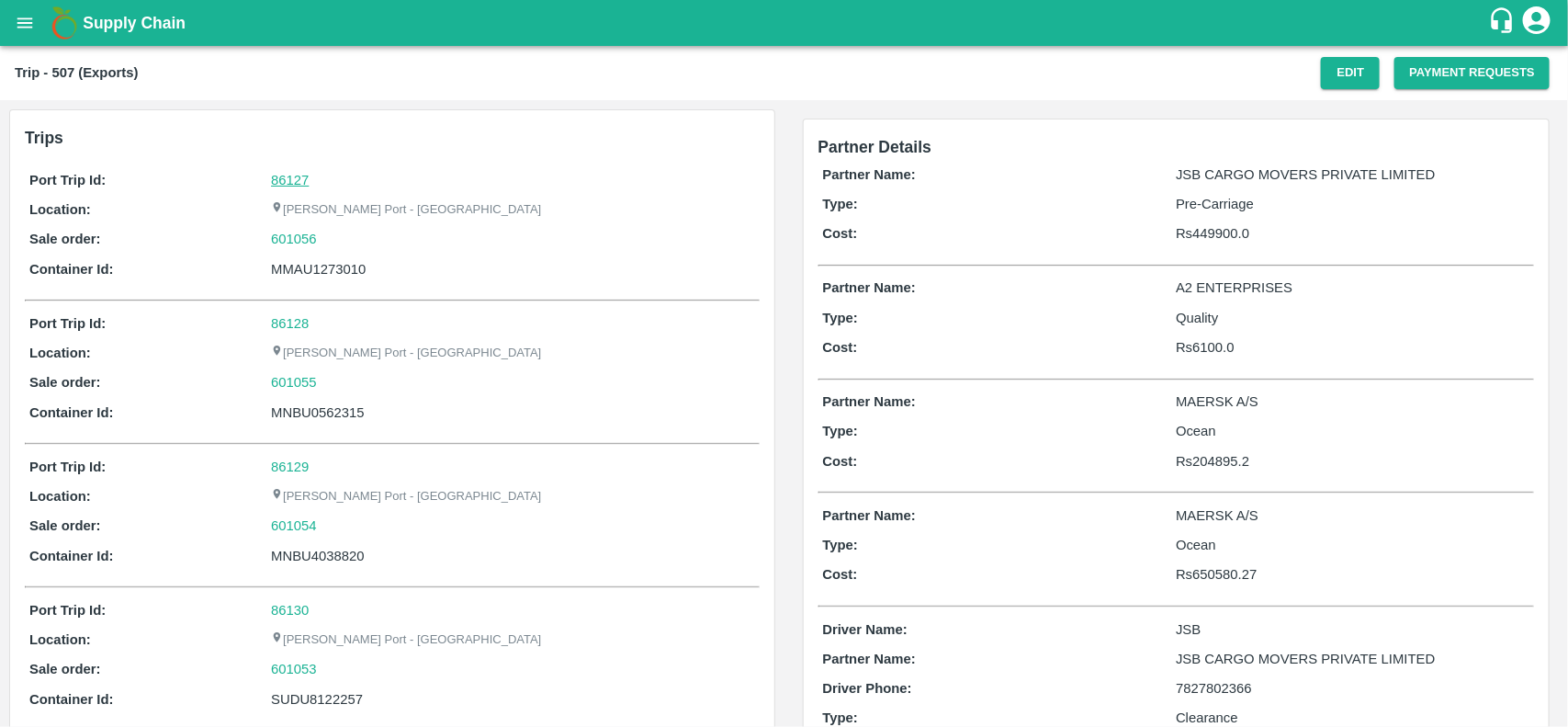
click at [289, 178] on link "86127" at bounding box center [290, 180] width 38 height 15
click at [327, 236] on div "601056" at bounding box center [513, 240] width 484 height 21
copy link
click at [327, 236] on div "601056" at bounding box center [513, 240] width 484 height 21
copy link "601056"
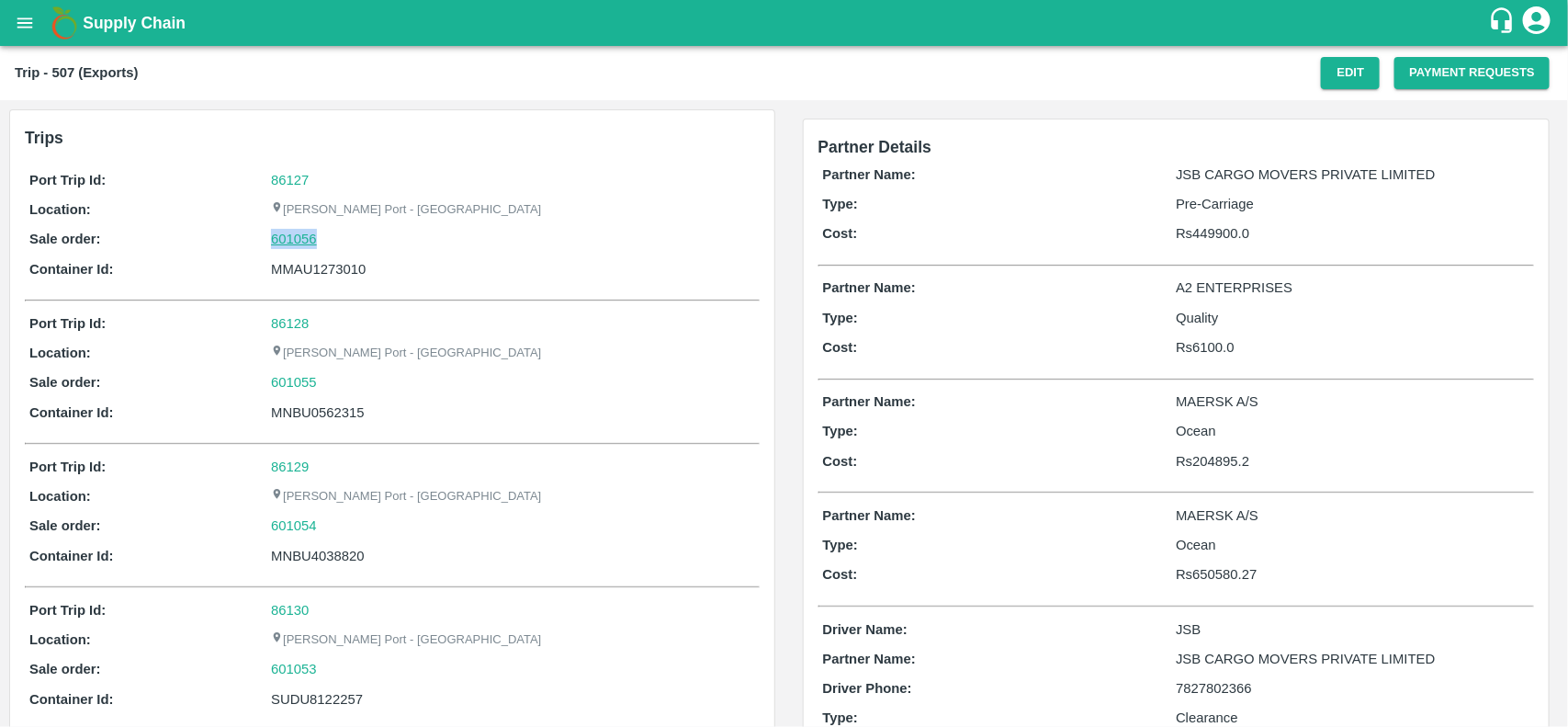
drag, startPoint x: 327, startPoint y: 236, endPoint x: 277, endPoint y: 249, distance: 51.7
click at [277, 249] on div "601056" at bounding box center [513, 240] width 484 height 21
click at [277, 249] on link "601056" at bounding box center [294, 240] width 46 height 21
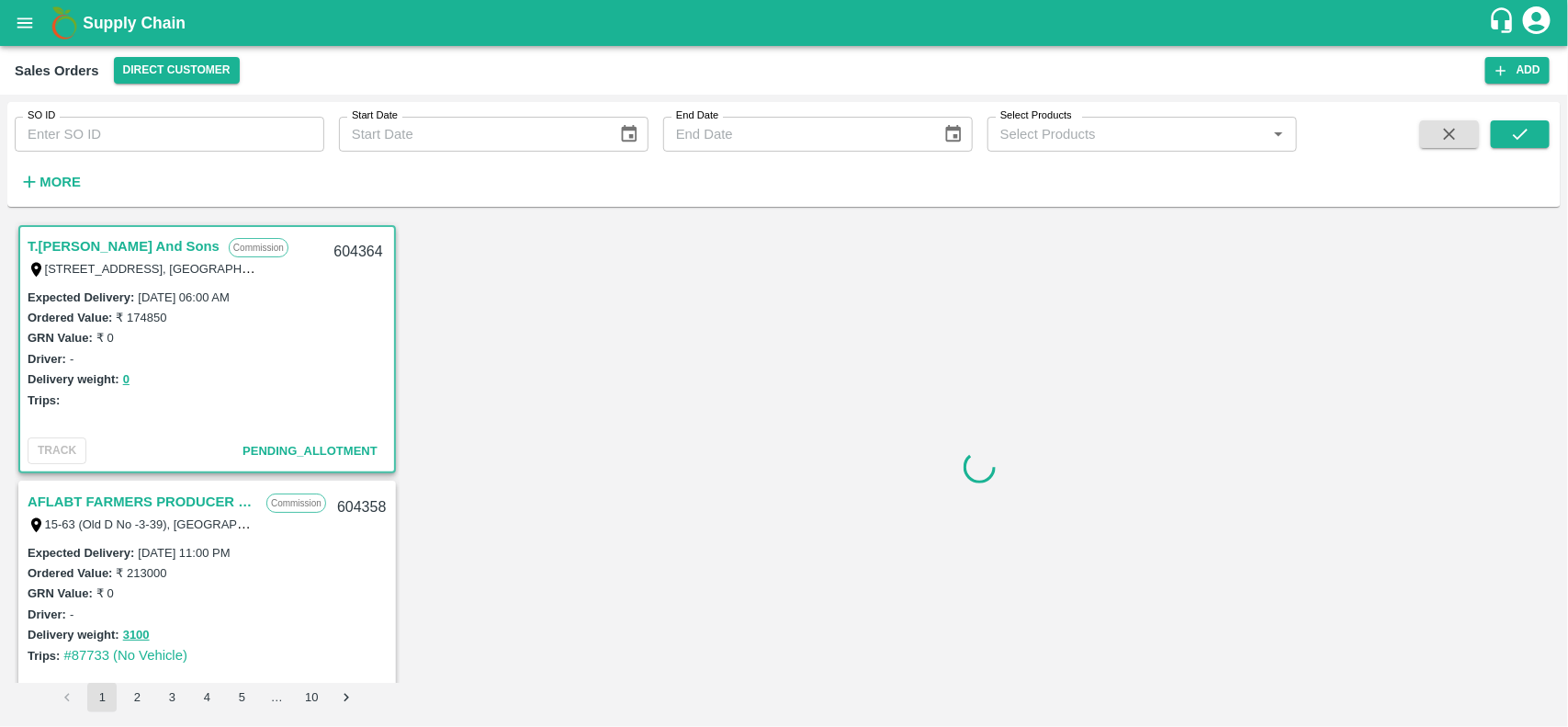
drag, startPoint x: 149, startPoint y: 115, endPoint x: 153, endPoint y: 133, distance: 18.4
click at [153, 133] on div "SO ID SO ID" at bounding box center [161, 127] width 324 height 50
click at [153, 133] on input "SO ID" at bounding box center [170, 133] width 310 height 35
paste input "601056"
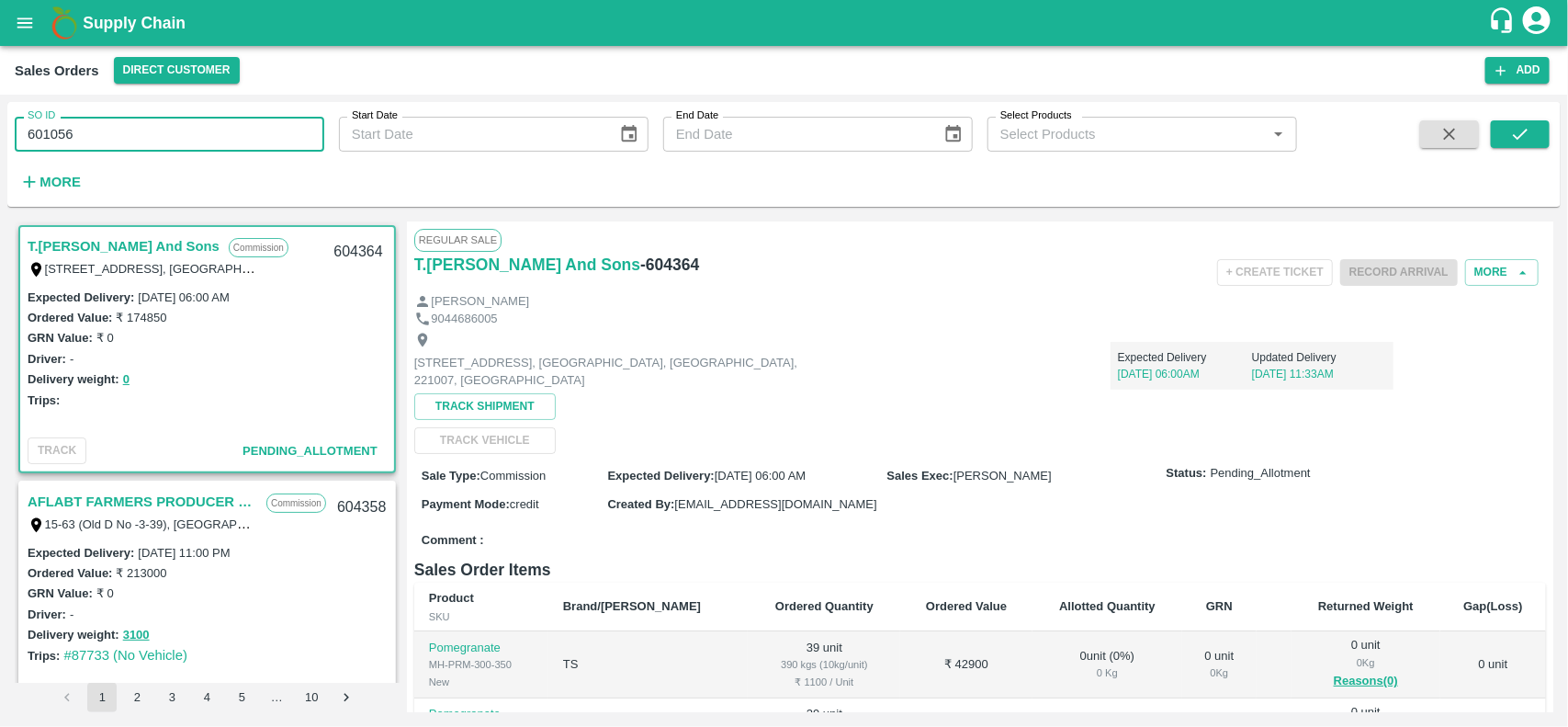
click at [153, 133] on input "601056" at bounding box center [170, 133] width 310 height 35
type input "601056"
click at [1544, 126] on button "submit" at bounding box center [1520, 133] width 59 height 27
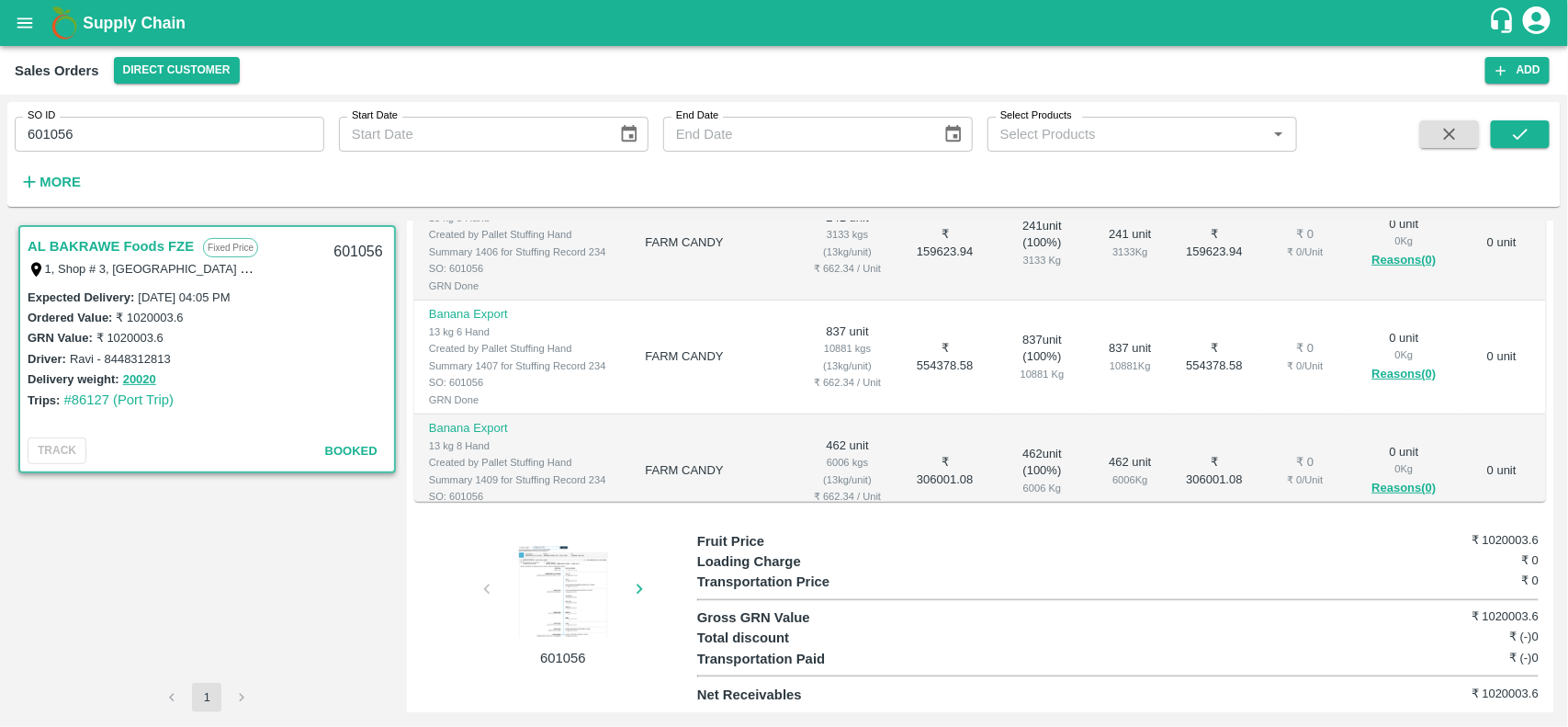
scroll to position [29, 0]
